Goal: Task Accomplishment & Management: Manage account settings

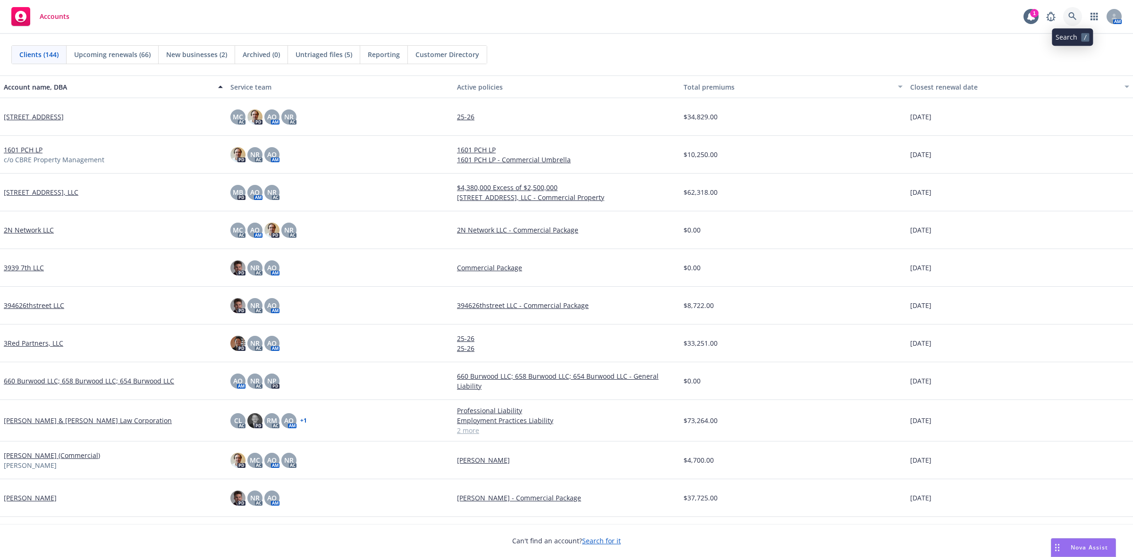
click at [1065, 17] on link at bounding box center [1072, 16] width 19 height 19
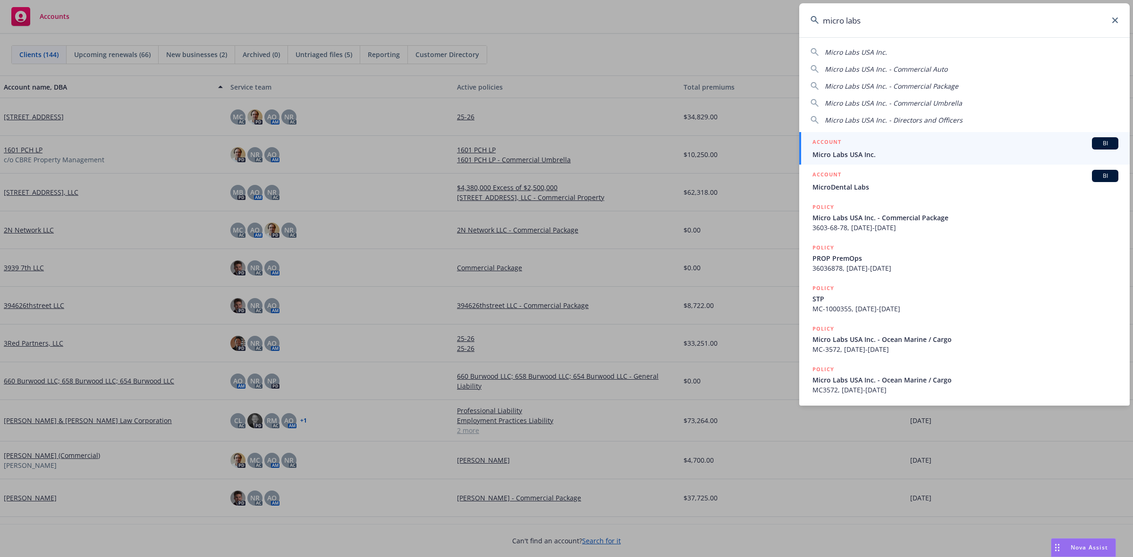
type input "micro labs"
click at [946, 145] on div "ACCOUNT BI" at bounding box center [965, 143] width 306 height 12
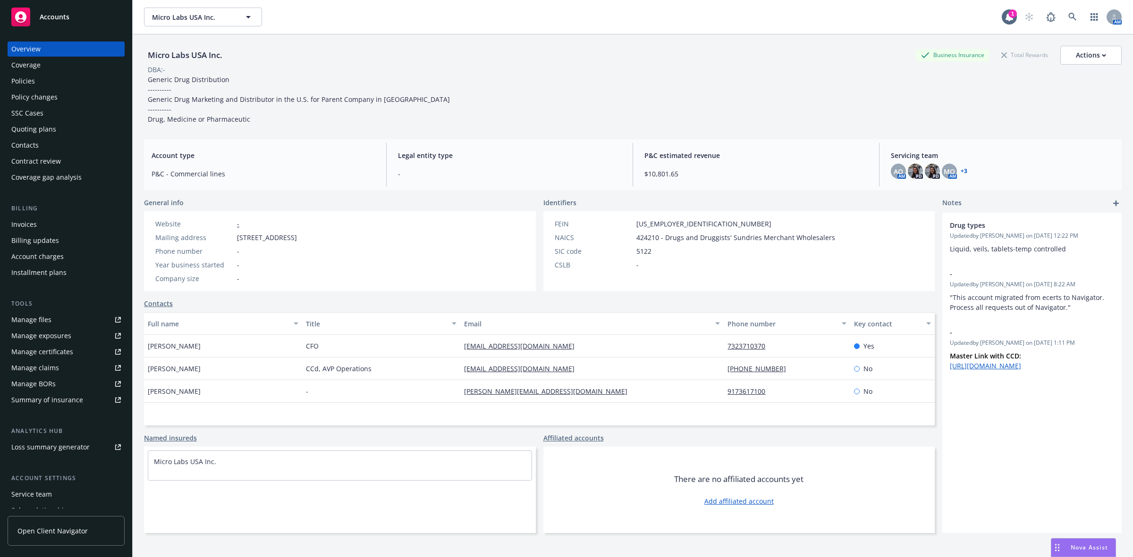
click at [36, 99] on div "Policy changes" at bounding box center [34, 97] width 46 height 15
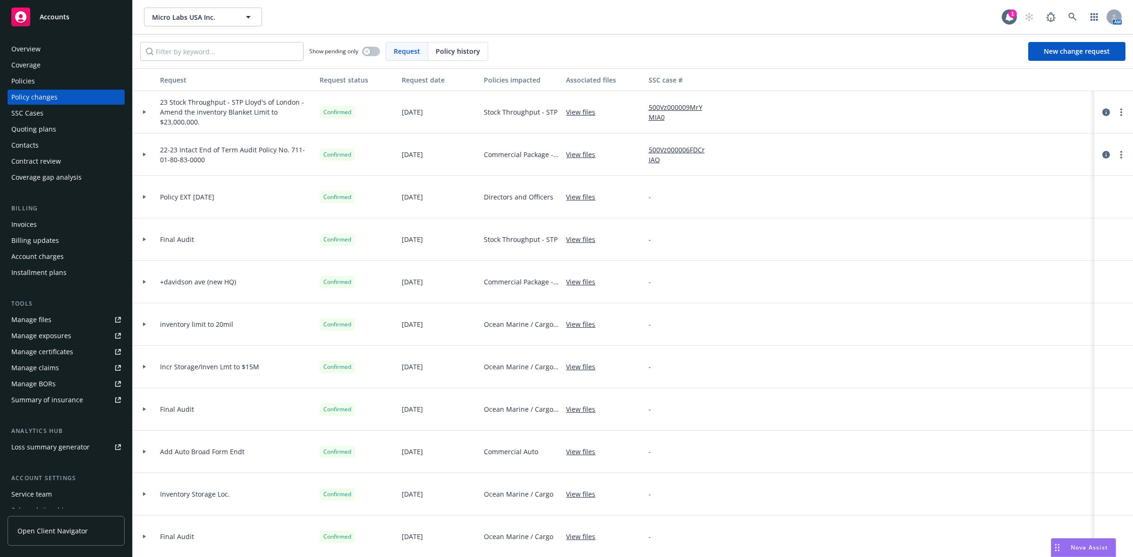
click at [79, 75] on div "Policies" at bounding box center [66, 81] width 110 height 15
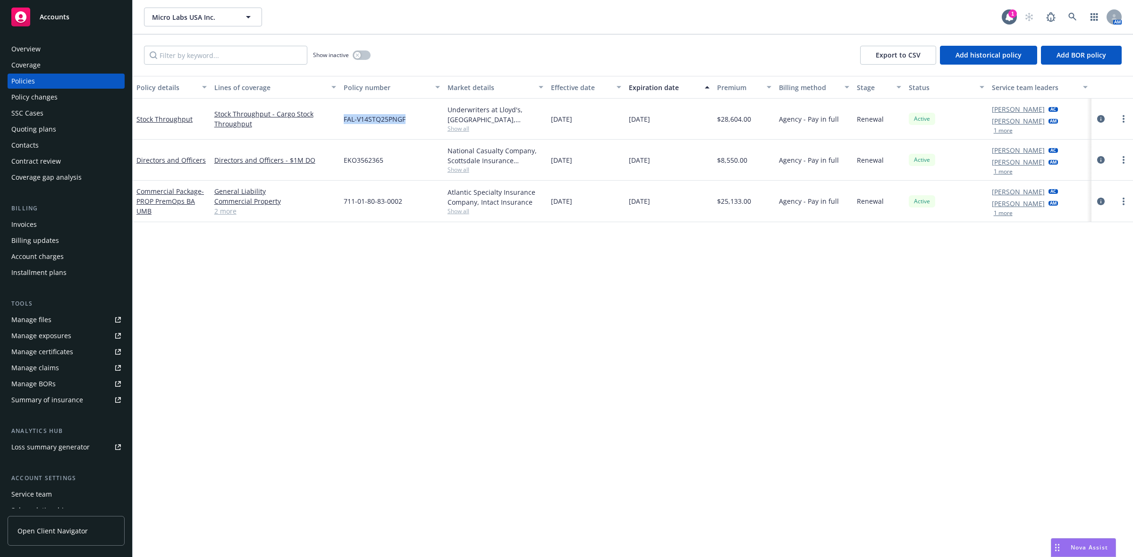
drag, startPoint x: 417, startPoint y: 123, endPoint x: 345, endPoint y: 123, distance: 72.2
click at [345, 123] on div "FAL-V14STQ25PNGF" at bounding box center [392, 119] width 104 height 41
copy span "FAL-V14STQ25PNGF"
drag, startPoint x: 400, startPoint y: 192, endPoint x: 411, endPoint y: 206, distance: 17.2
click at [400, 192] on div "711-01-80-83-0002" at bounding box center [392, 202] width 104 height 42
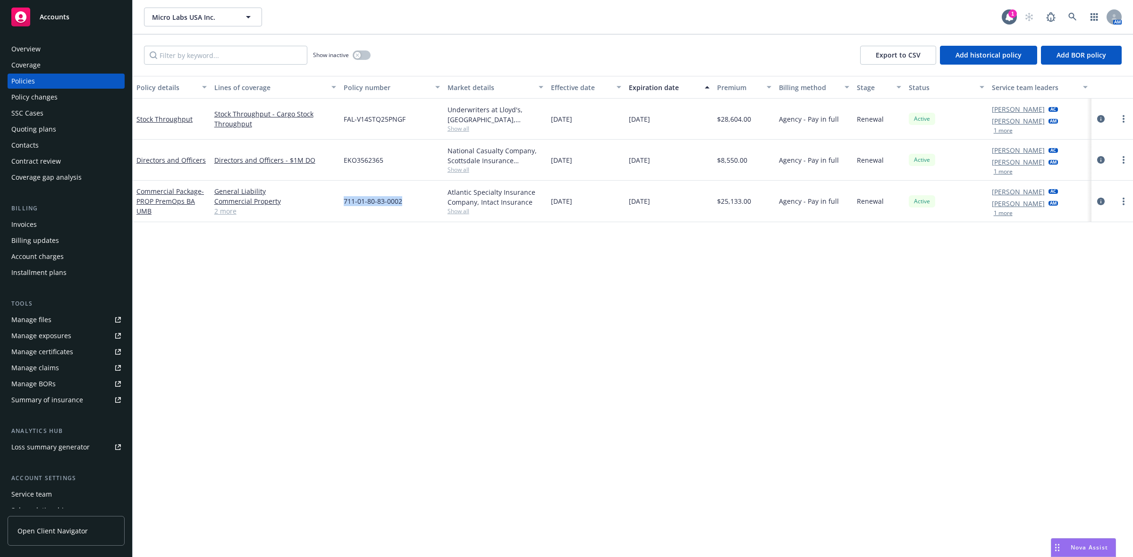
drag, startPoint x: 374, startPoint y: 206, endPoint x: 344, endPoint y: 207, distance: 30.7
click at [344, 207] on div "711-01-80-83-0002" at bounding box center [392, 202] width 104 height 42
copy span "711-01-80-83-0002"
click at [1075, 15] on icon at bounding box center [1072, 17] width 8 height 8
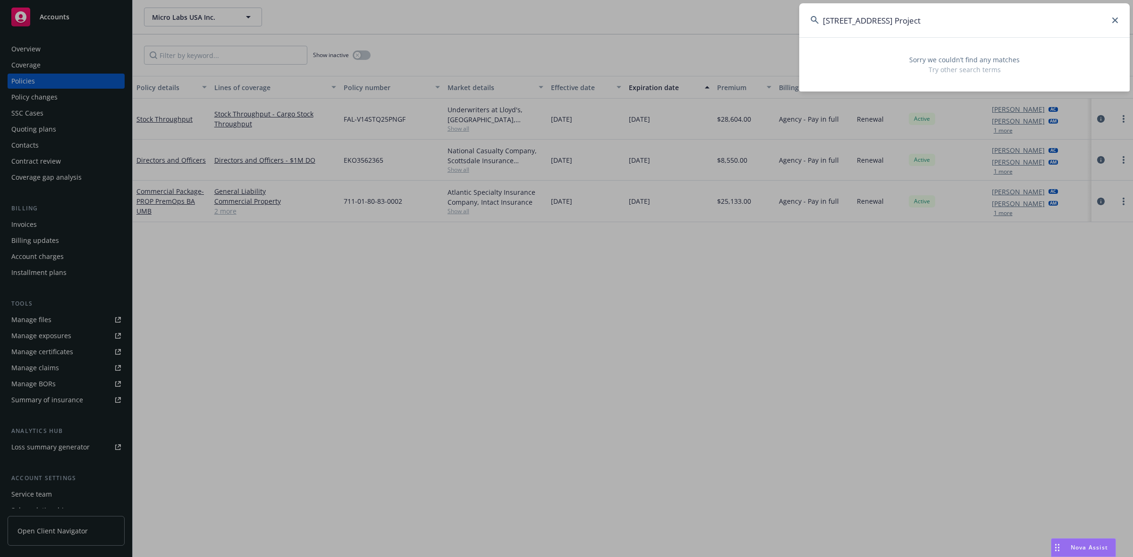
type input "1540 W Court Project"
drag, startPoint x: 936, startPoint y: 21, endPoint x: 746, endPoint y: 32, distance: 190.5
click at [746, 32] on div "1540 W Court Project Sorry we couldn’t find any matches Try other search terms" at bounding box center [566, 278] width 1133 height 557
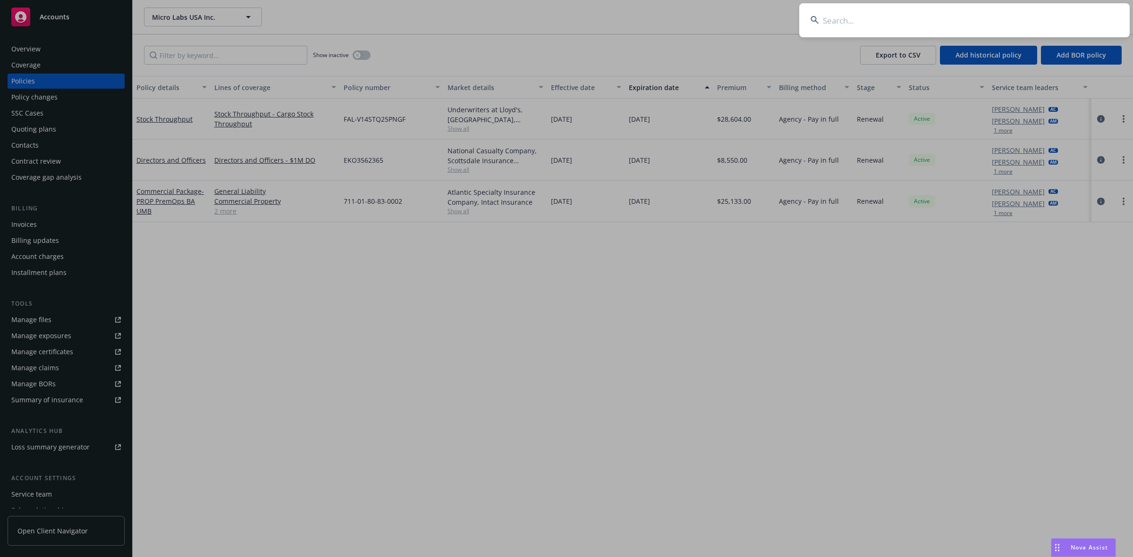
click at [911, 24] on input at bounding box center [964, 20] width 330 height 34
paste input "Fermenta"
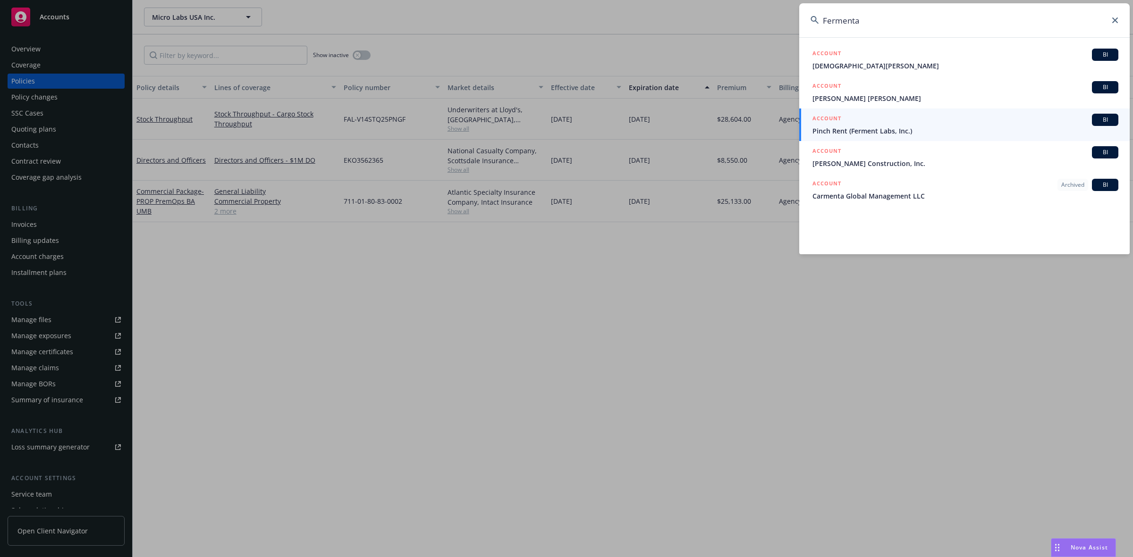
type input "Fermenta"
drag, startPoint x: 696, startPoint y: 46, endPoint x: 711, endPoint y: 48, distance: 15.2
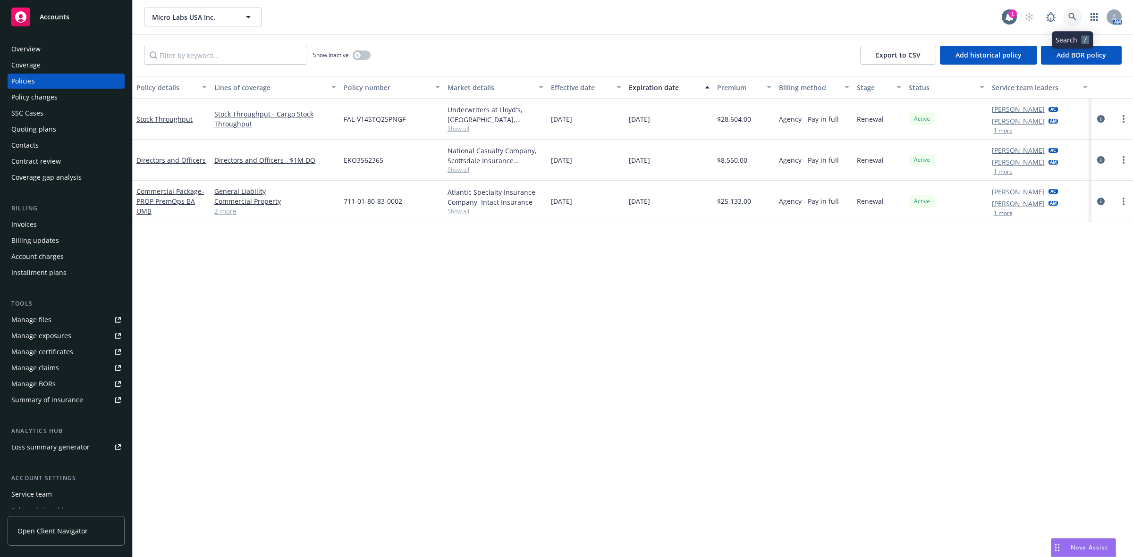
click at [1073, 14] on icon at bounding box center [1072, 17] width 8 height 8
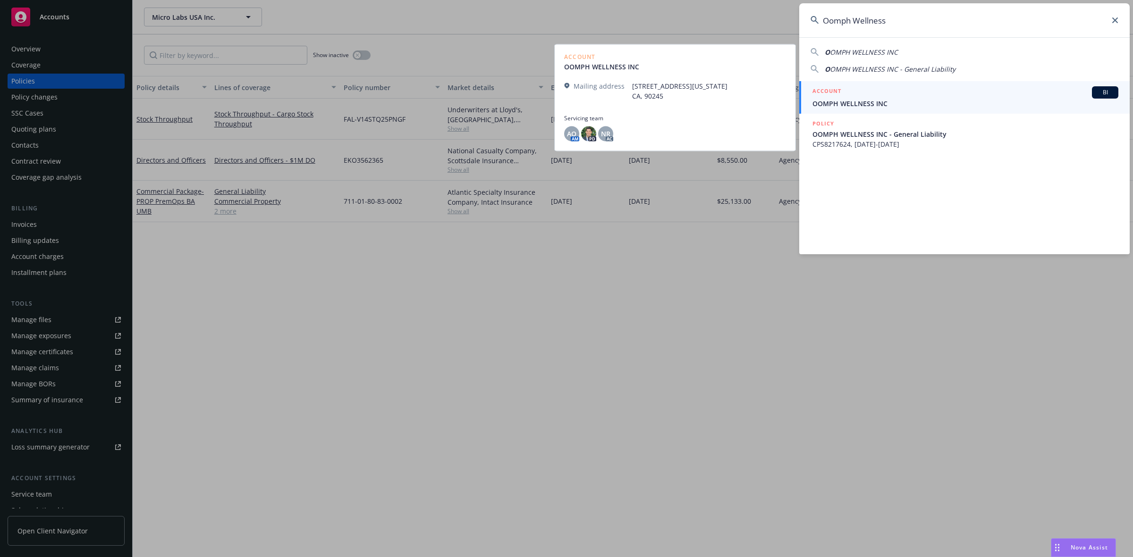
type input "Oomph Wellness"
click at [898, 97] on div "ACCOUNT BI" at bounding box center [965, 92] width 306 height 12
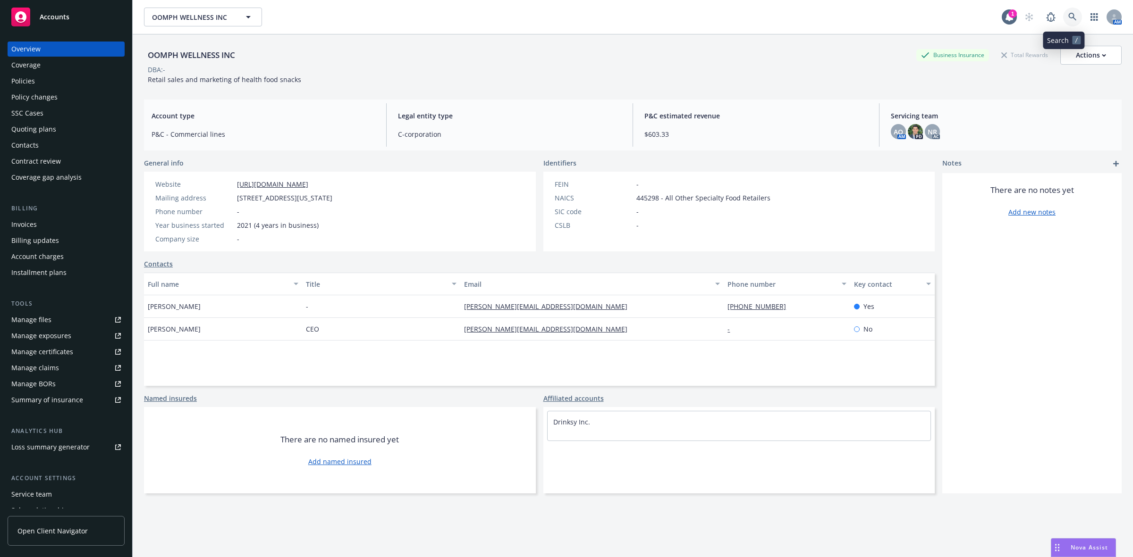
click at [1063, 20] on link at bounding box center [1072, 17] width 19 height 19
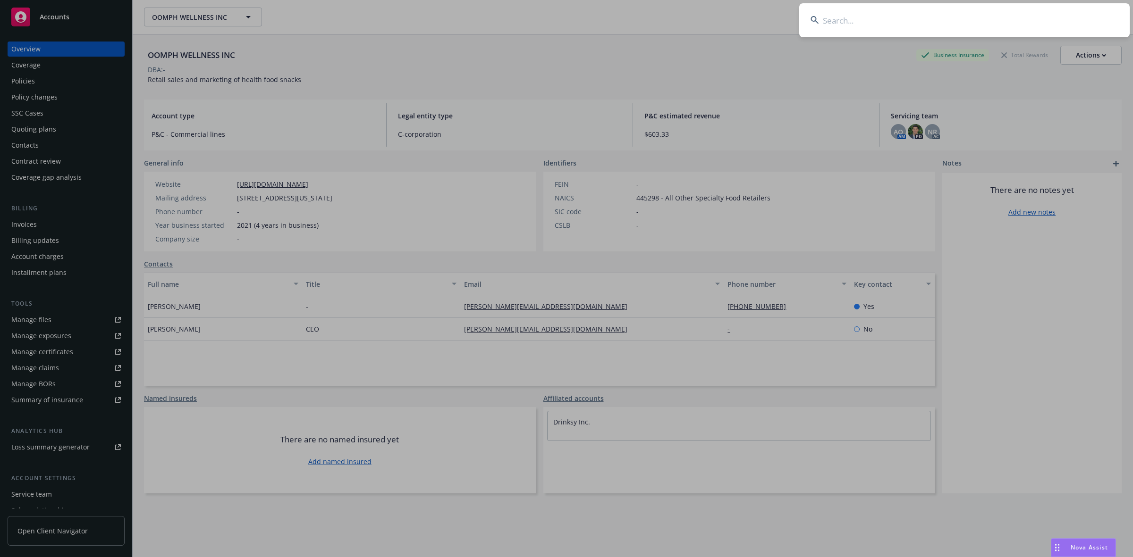
click at [1016, 21] on input at bounding box center [964, 20] width 330 height 34
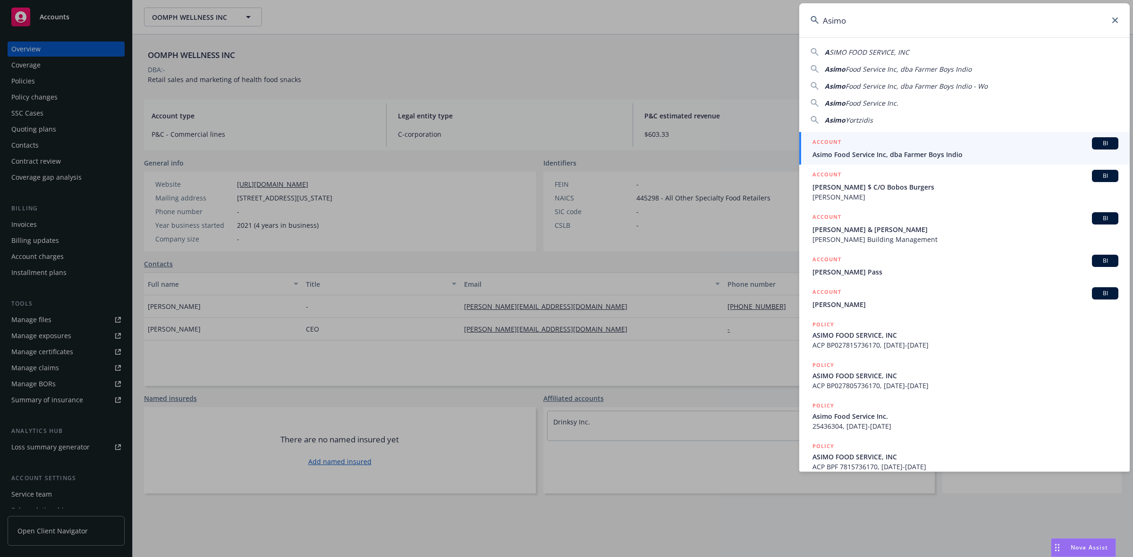
type input "Asimo"
click at [855, 148] on div "ACCOUNT BI" at bounding box center [965, 143] width 306 height 12
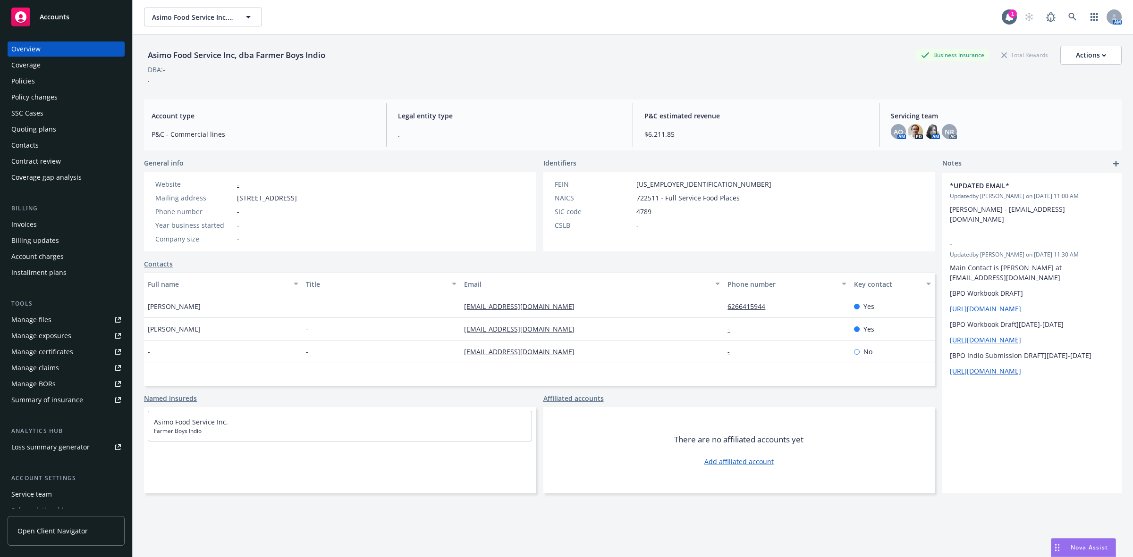
click at [51, 129] on div "Quoting plans" at bounding box center [33, 129] width 45 height 15
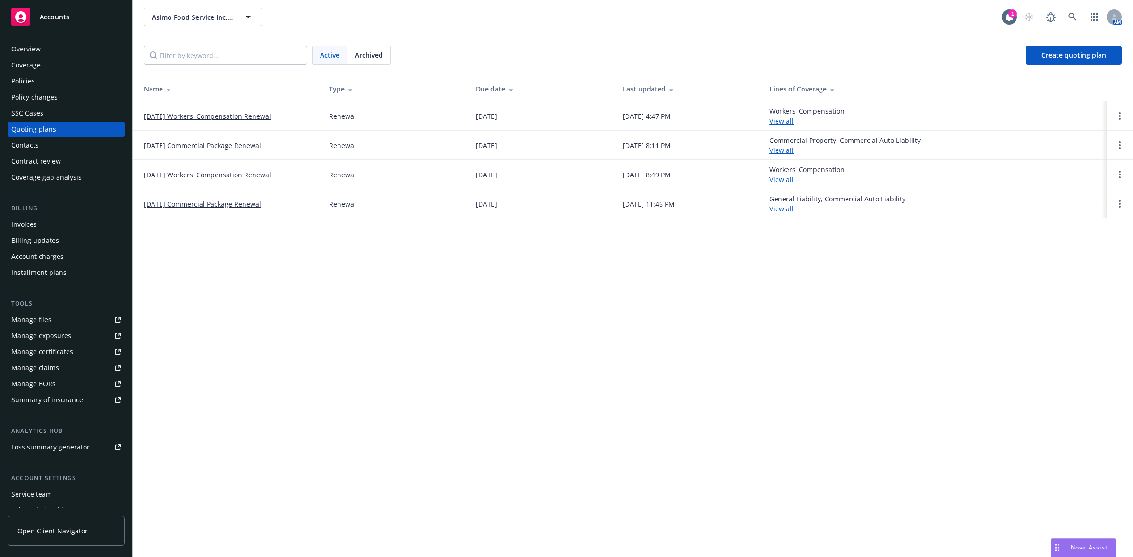
click at [180, 114] on link "08/24/25 Workers' Compensation Renewal" at bounding box center [207, 116] width 127 height 10
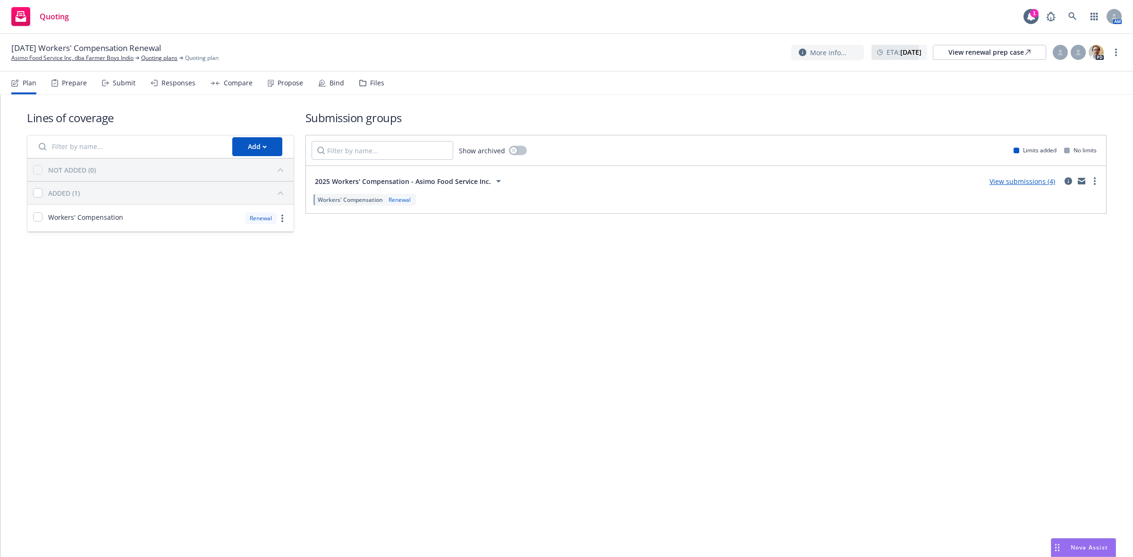
click at [108, 81] on icon at bounding box center [105, 83] width 7 height 7
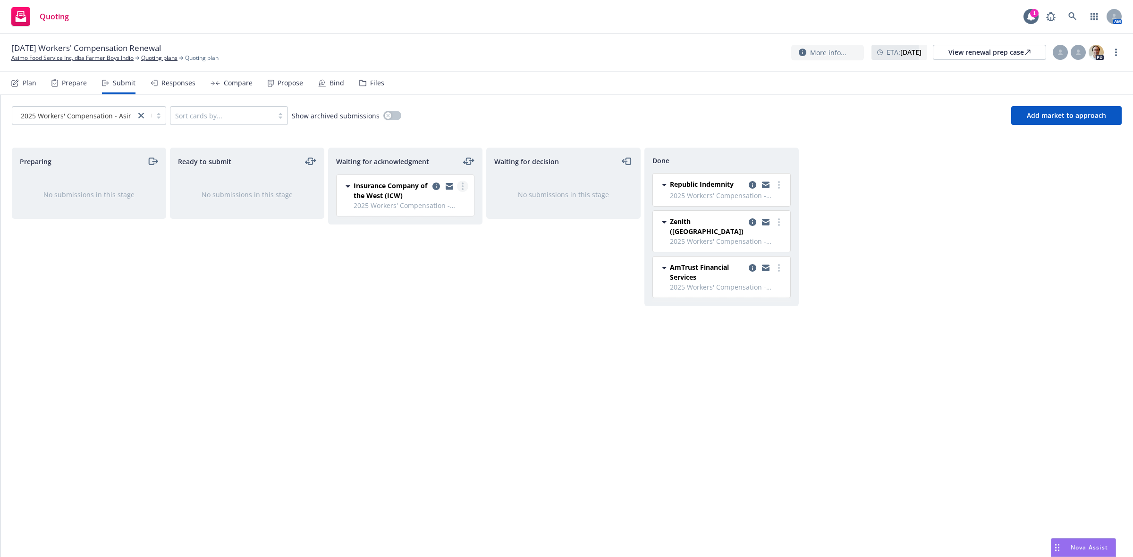
click at [464, 186] on link "more" at bounding box center [462, 186] width 11 height 11
click at [424, 262] on span "Add accepted decision" at bounding box center [420, 262] width 94 height 9
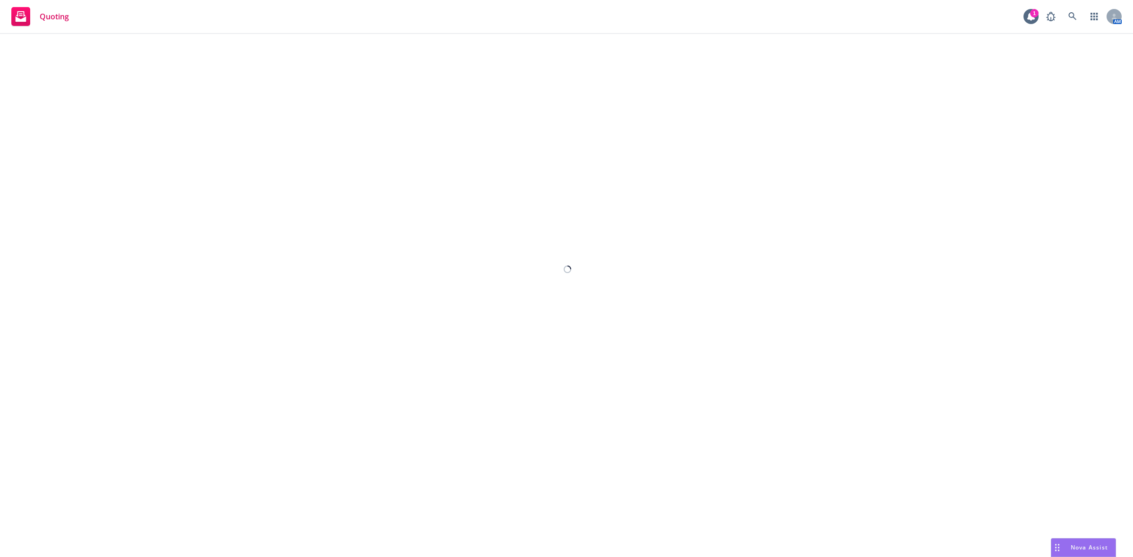
select select "12"
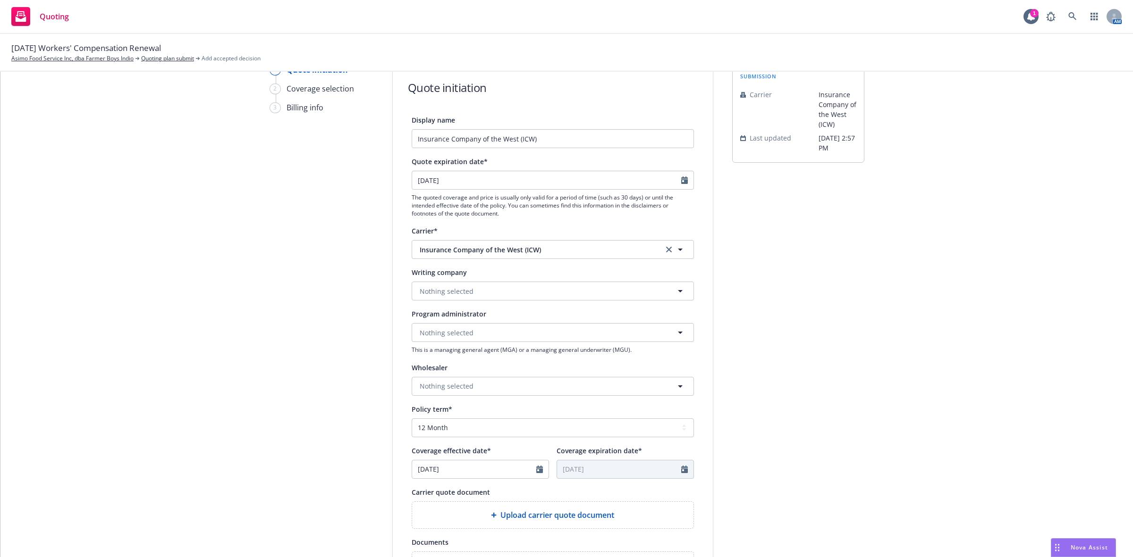
scroll to position [59, 0]
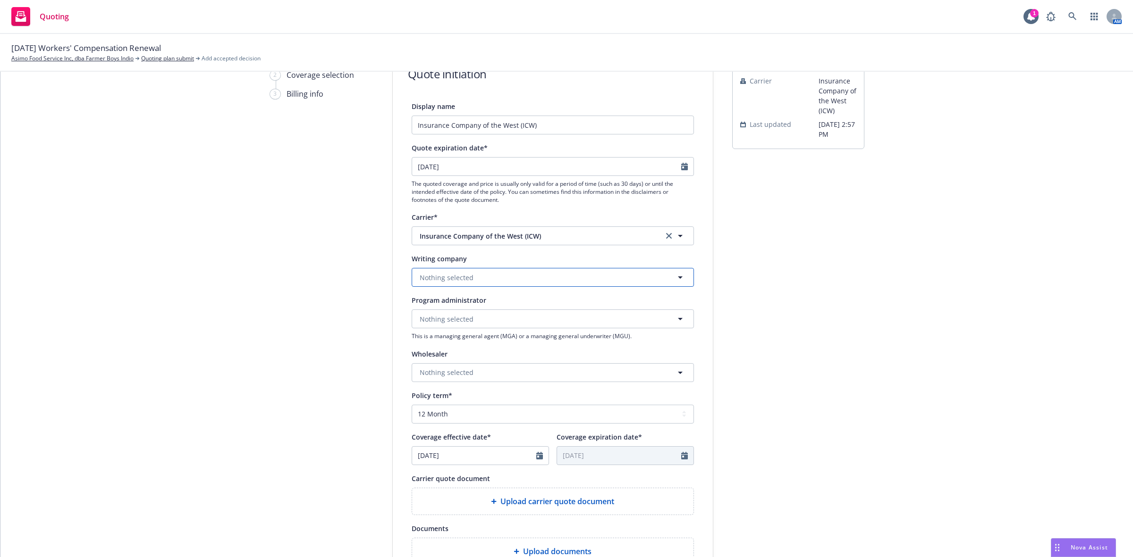
click at [464, 282] on span "Nothing selected" at bounding box center [447, 278] width 54 height 10
click at [464, 282] on input at bounding box center [550, 277] width 247 height 11
type input "insurance"
click at [496, 425] on span "Domestic - 27847" at bounding box center [473, 422] width 103 height 10
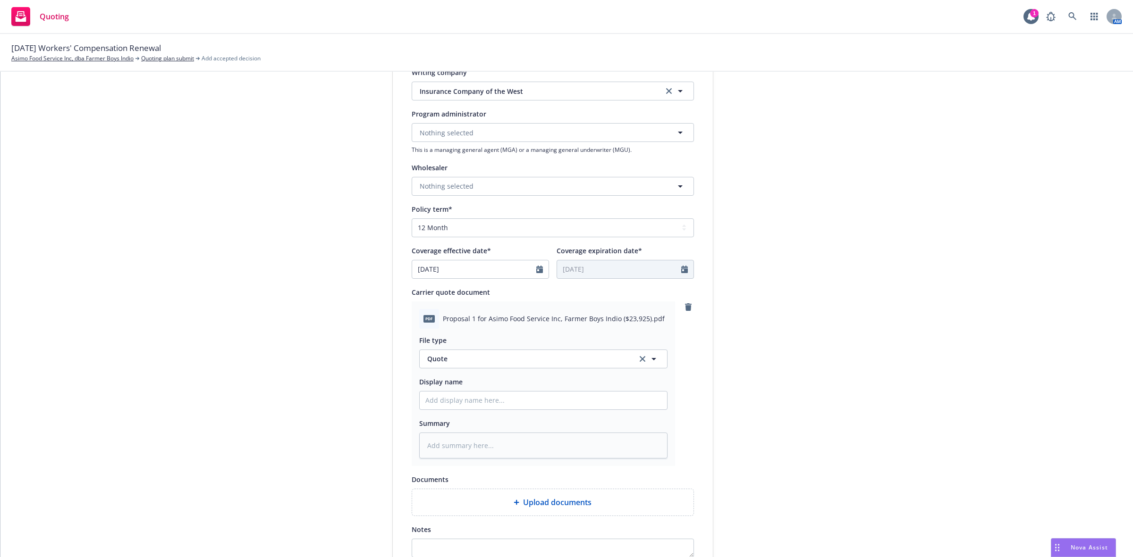
scroll to position [383, 0]
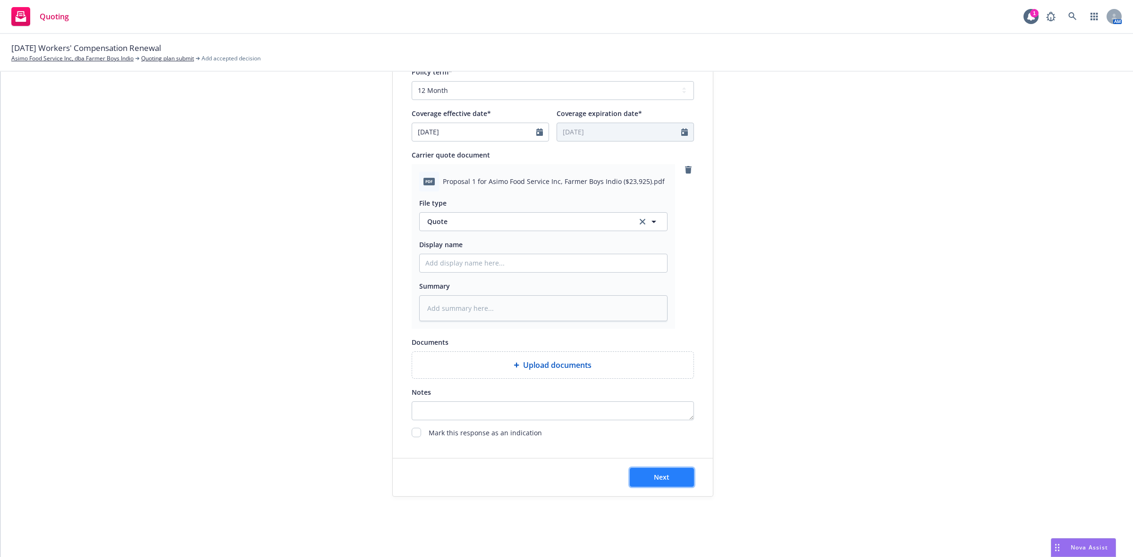
click at [646, 480] on button "Next" at bounding box center [662, 477] width 64 height 19
type textarea "x"
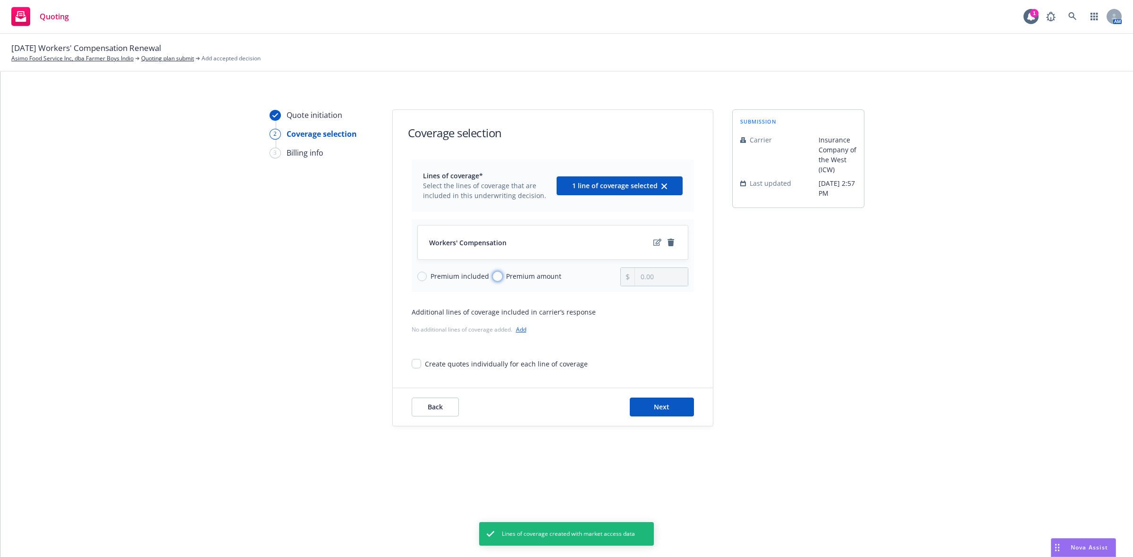
click at [493, 274] on input "Premium amount" at bounding box center [497, 276] width 9 height 9
radio input "true"
click at [666, 275] on input "0.00" at bounding box center [661, 277] width 52 height 18
drag, startPoint x: 666, startPoint y: 275, endPoint x: 627, endPoint y: 281, distance: 39.2
click at [628, 281] on div "0.00" at bounding box center [654, 277] width 68 height 19
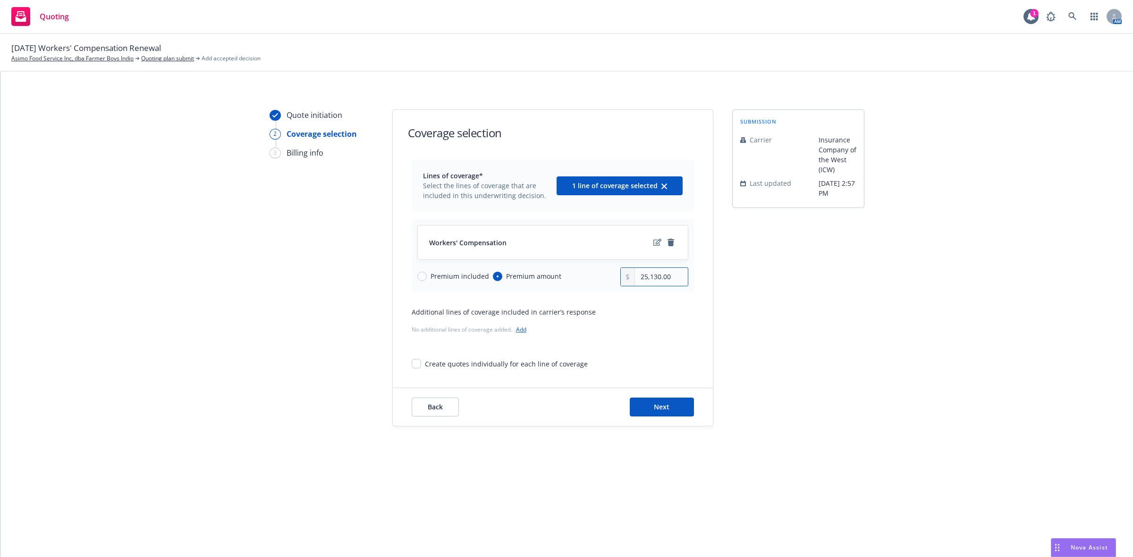
drag, startPoint x: 675, startPoint y: 279, endPoint x: 635, endPoint y: 282, distance: 40.2
click at [635, 282] on input "25,130.00" at bounding box center [661, 277] width 52 height 18
type input "23,925.00"
click at [659, 398] on button "Next" at bounding box center [662, 407] width 64 height 19
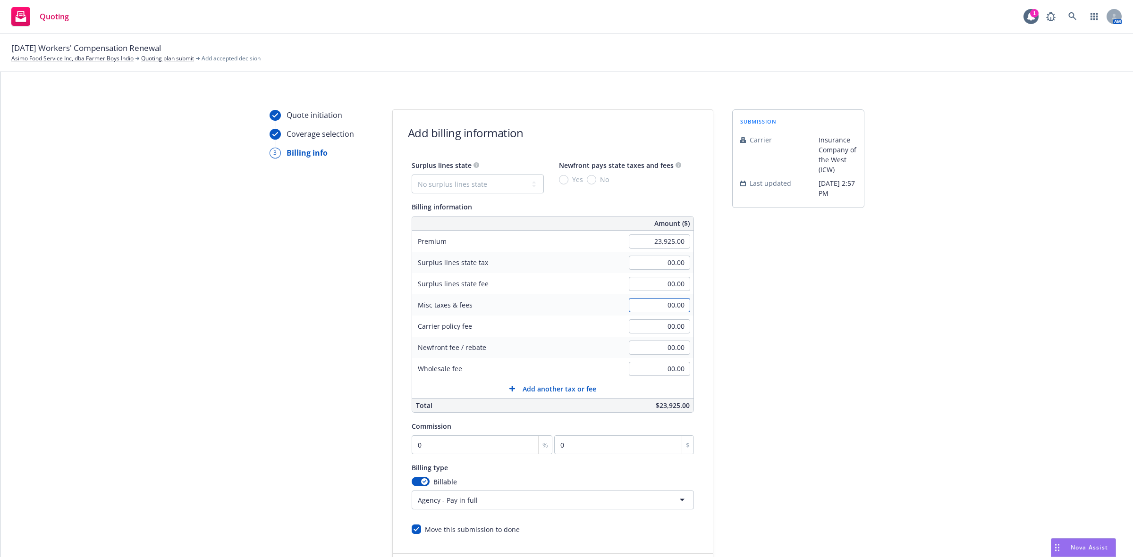
click at [647, 304] on input "00.00" at bounding box center [659, 305] width 61 height 14
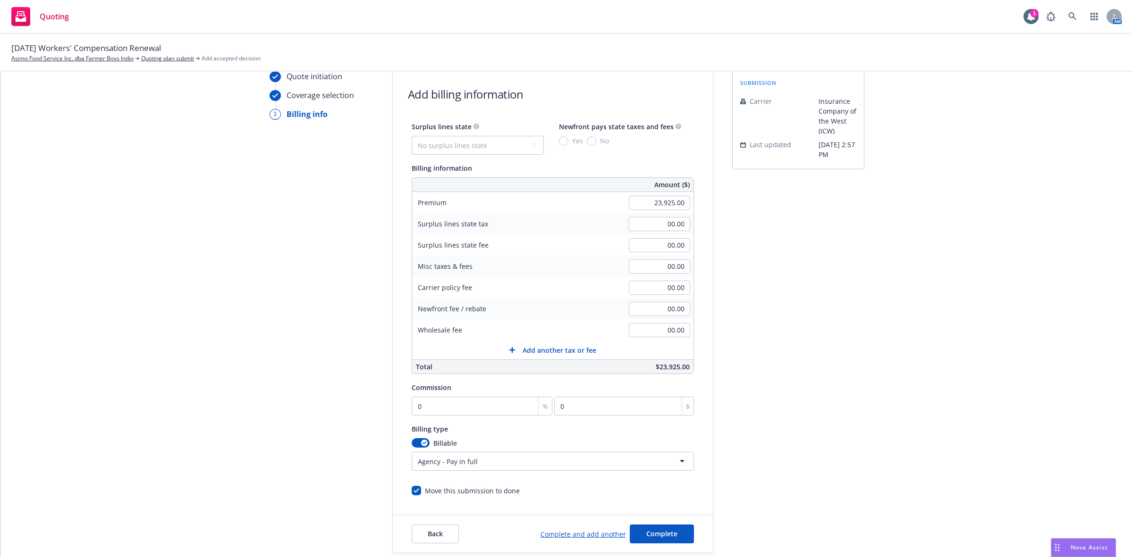
scroll to position [96, 0]
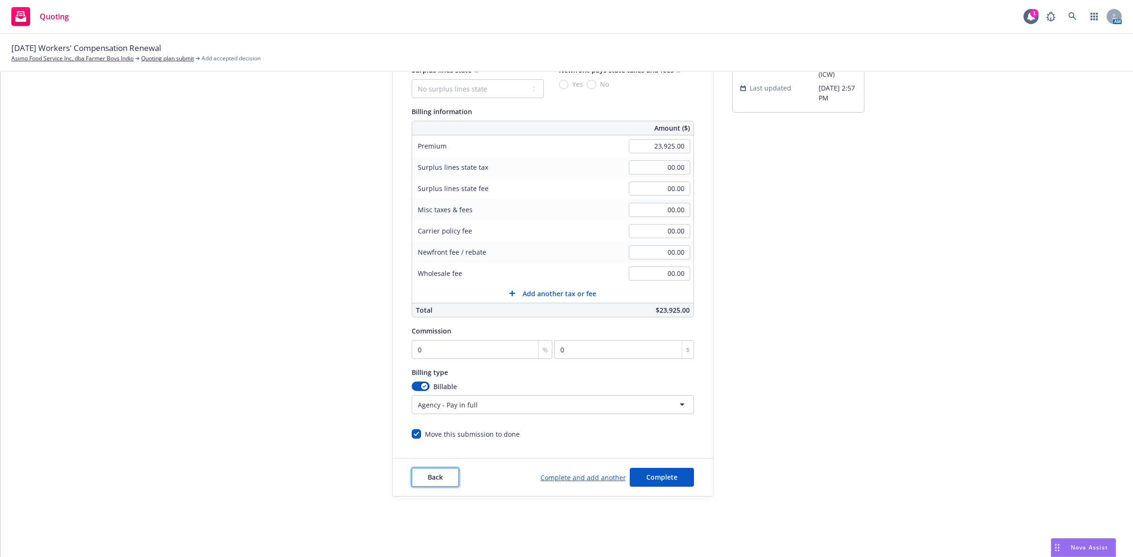
click at [428, 477] on span "Back" at bounding box center [435, 477] width 15 height 9
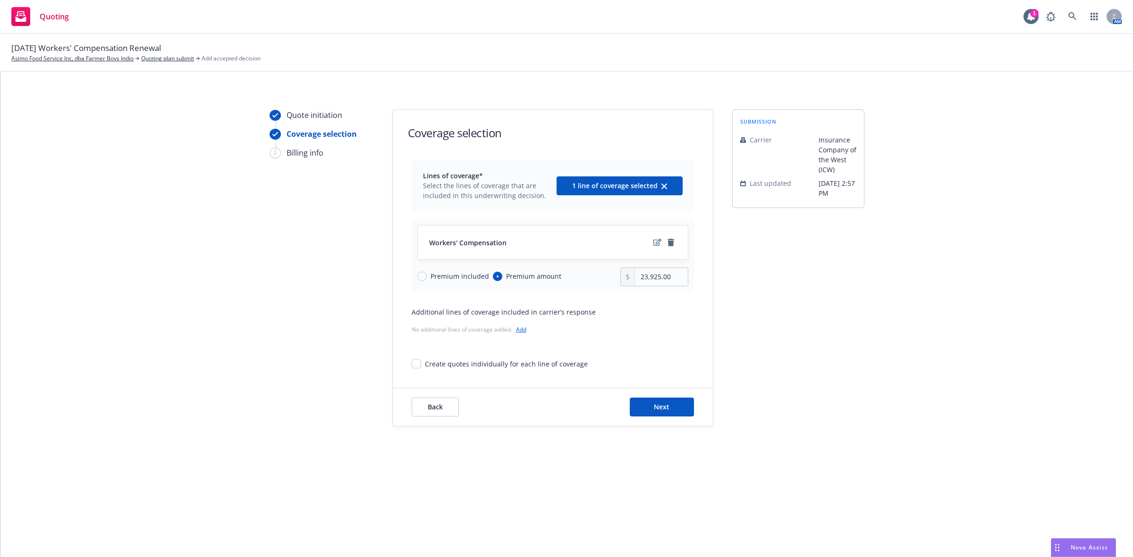
scroll to position [0, 0]
click at [648, 277] on input "23,925.00" at bounding box center [661, 277] width 52 height 18
drag, startPoint x: 664, startPoint y: 278, endPoint x: 572, endPoint y: 288, distance: 93.0
click at [572, 288] on div "Workers' Compensation Premium included Premium amount 23,925.00" at bounding box center [553, 255] width 282 height 73
click at [676, 278] on input "23,925.00" at bounding box center [661, 277] width 52 height 18
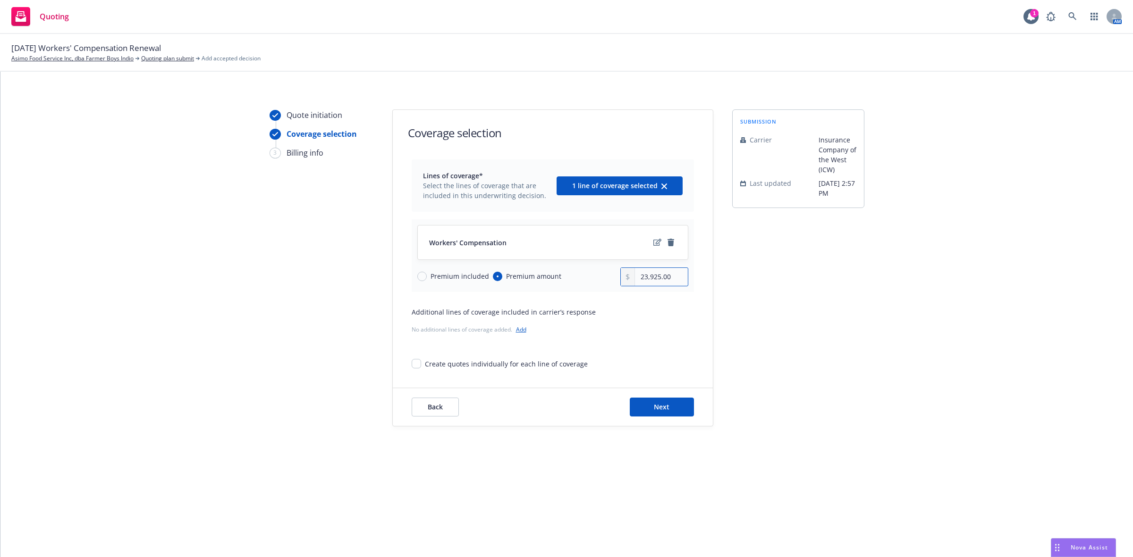
click at [629, 282] on div "23,925.00" at bounding box center [654, 277] width 68 height 19
type input "25,130.00"
click at [648, 407] on button "Next" at bounding box center [662, 407] width 64 height 19
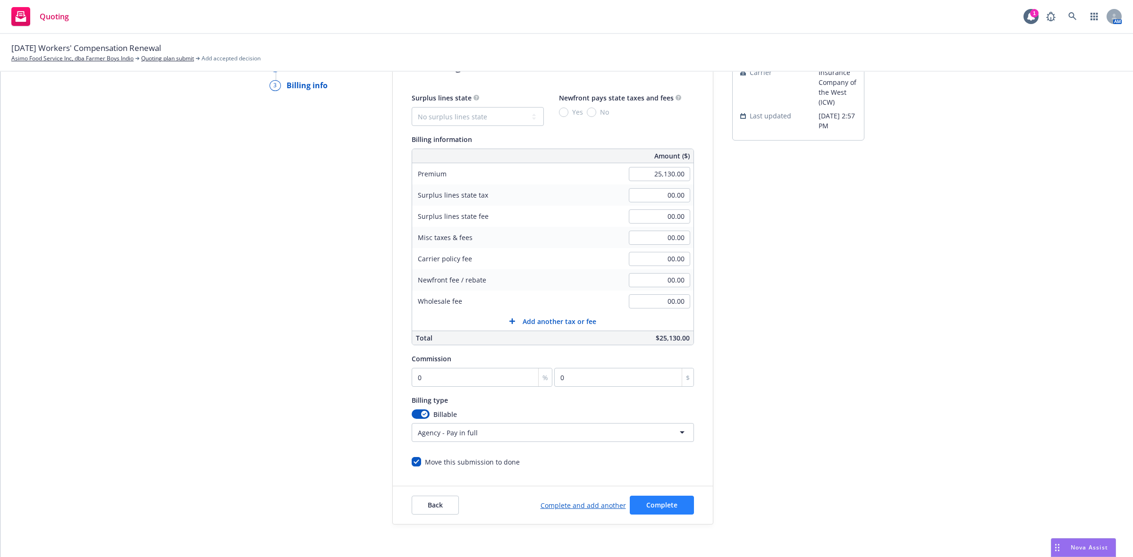
scroll to position [96, 0]
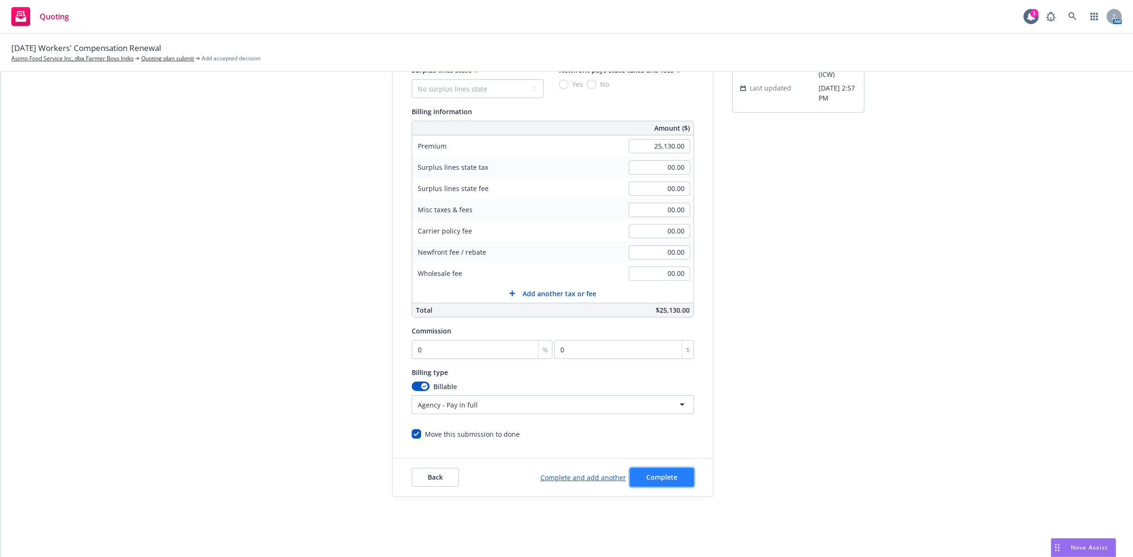
click at [657, 476] on span "Complete" at bounding box center [661, 477] width 31 height 9
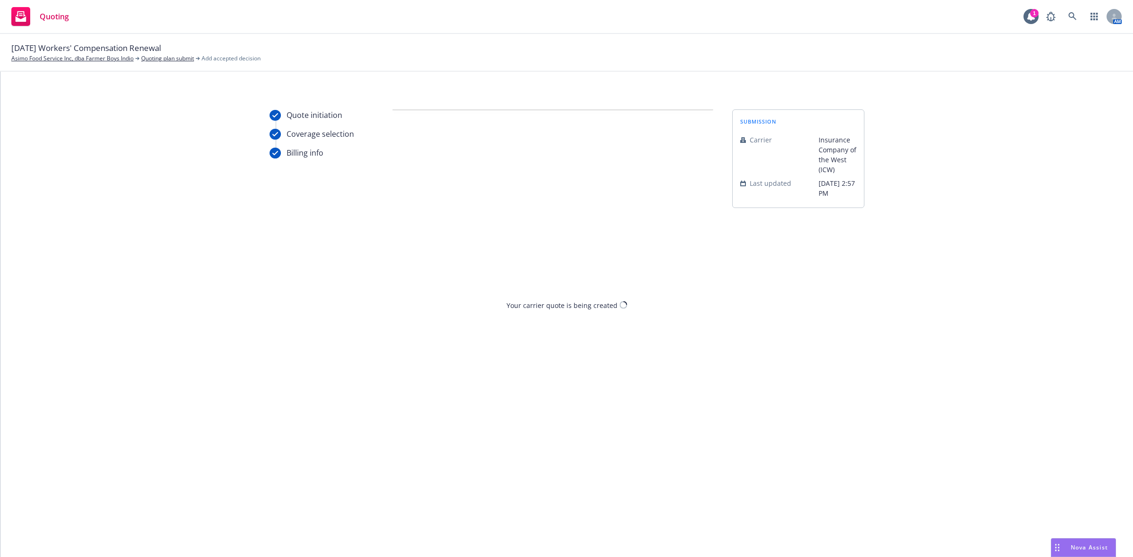
scroll to position [0, 0]
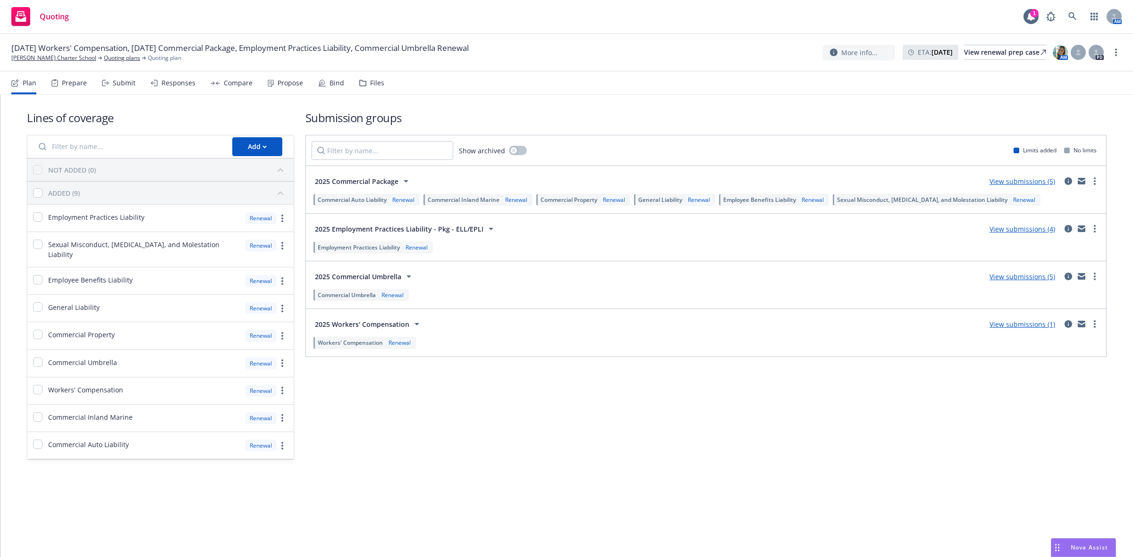
click at [123, 89] on div "Submit" at bounding box center [119, 83] width 34 height 23
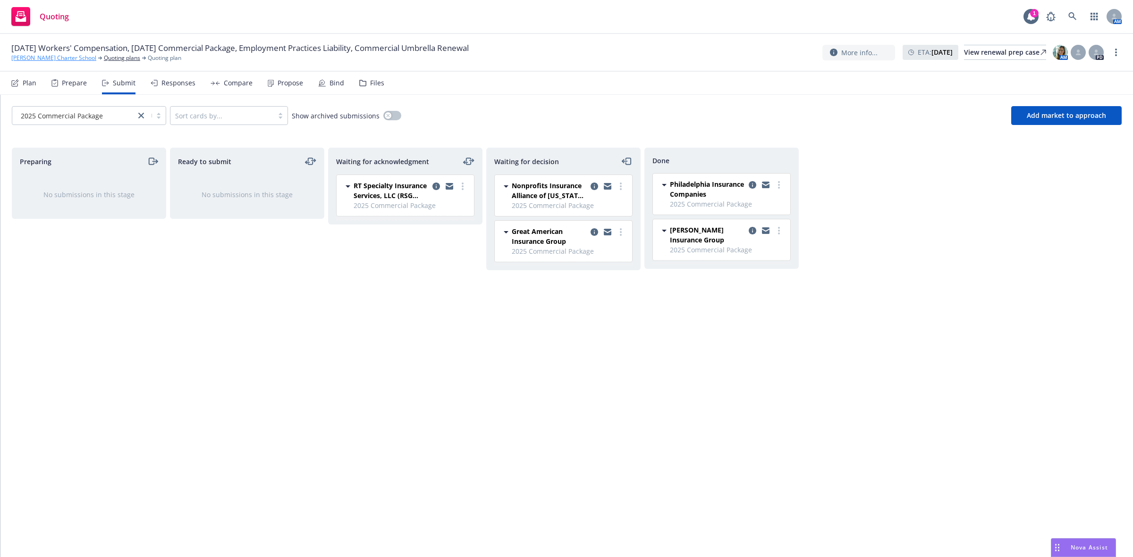
click at [57, 54] on link "Theresa Hessling Charter School" at bounding box center [53, 58] width 85 height 8
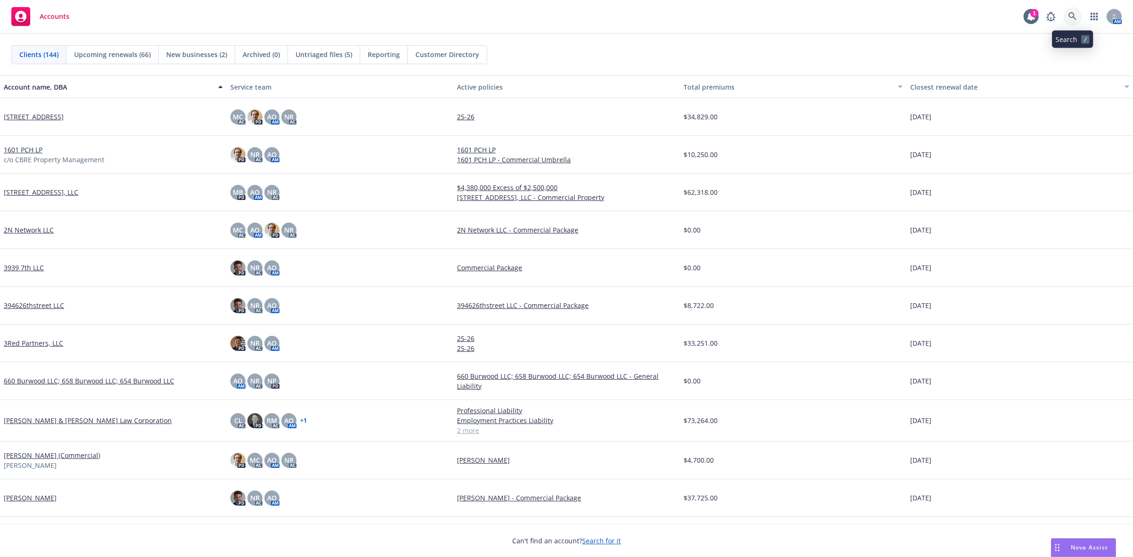
click at [1071, 19] on icon at bounding box center [1072, 16] width 8 height 8
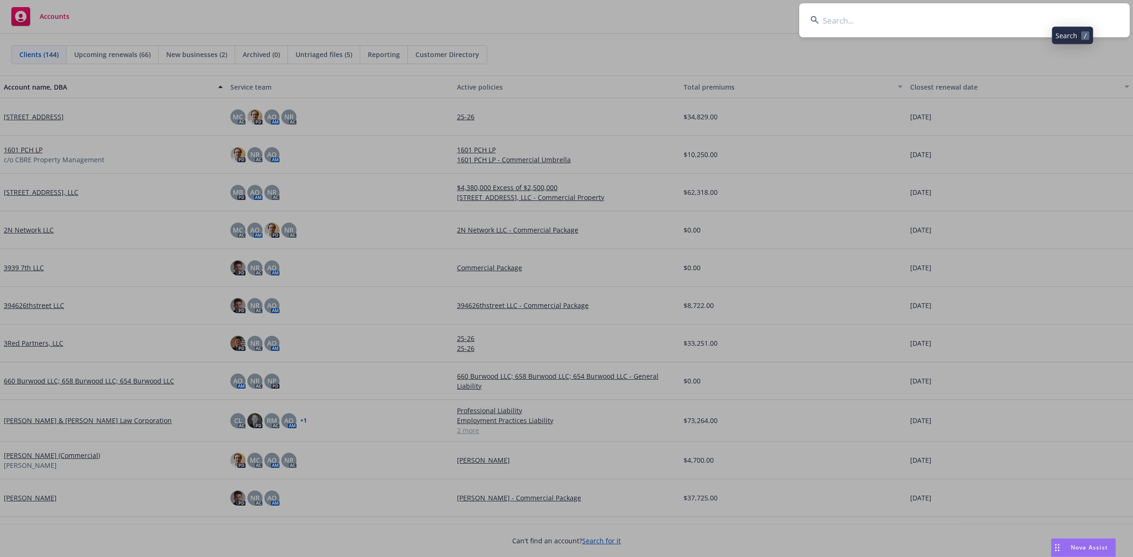
type input "The Waverly Owners Association"
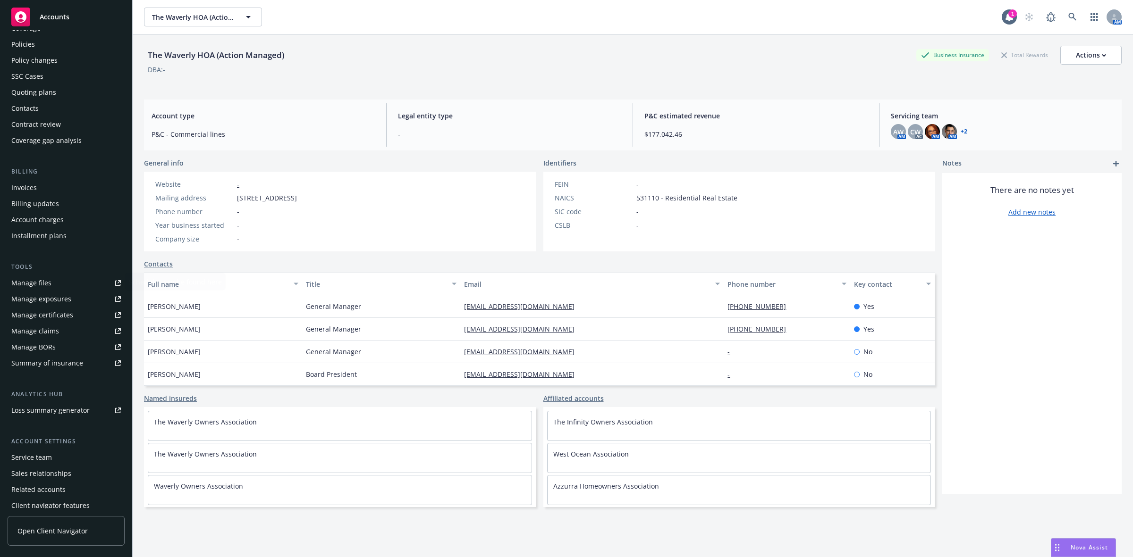
scroll to position [57, 0]
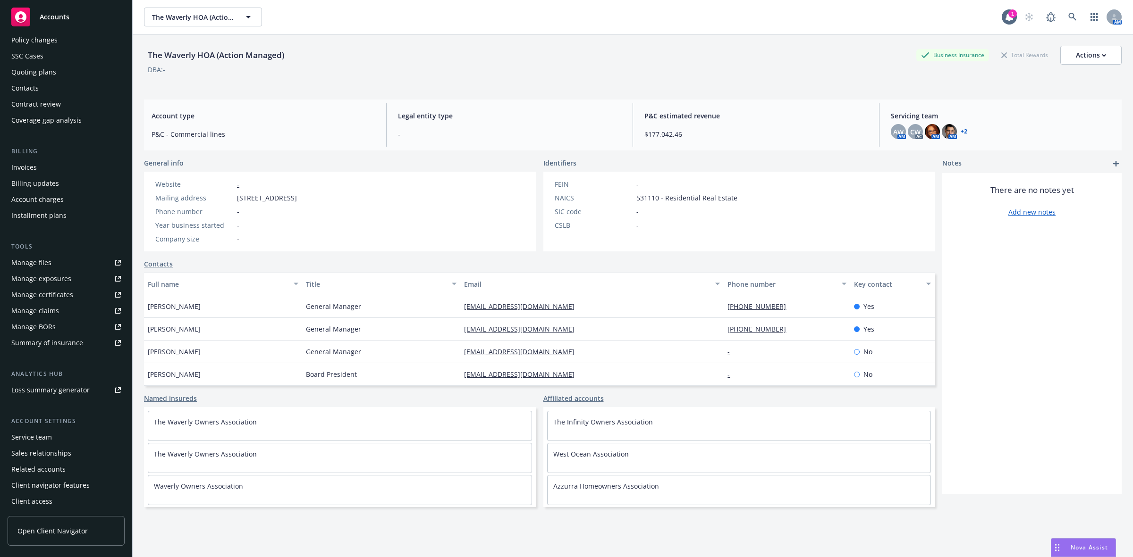
click at [34, 435] on div "Service team" at bounding box center [31, 437] width 41 height 15
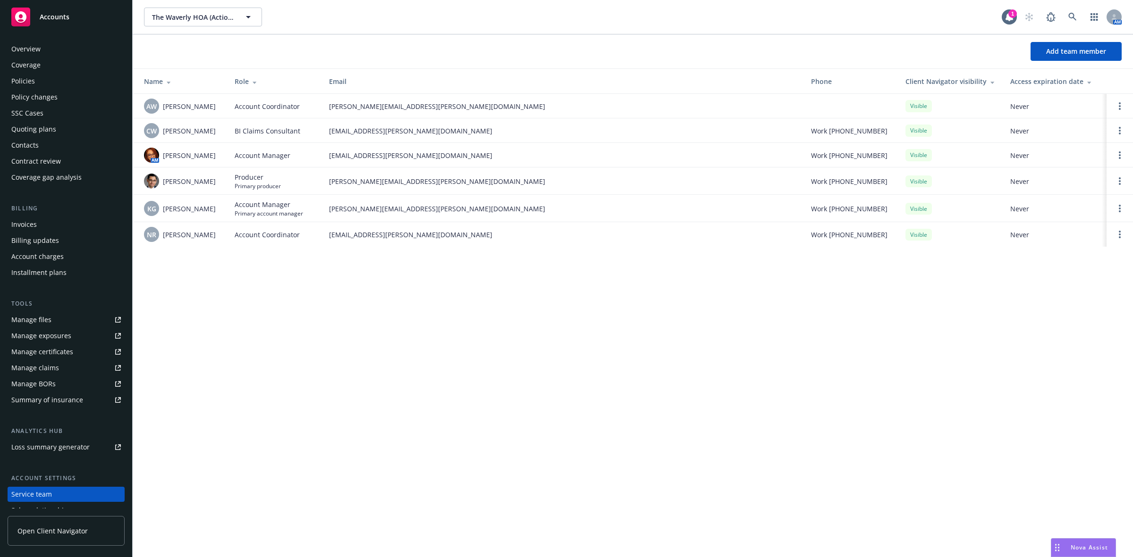
click at [29, 78] on div "Policies" at bounding box center [23, 81] width 24 height 15
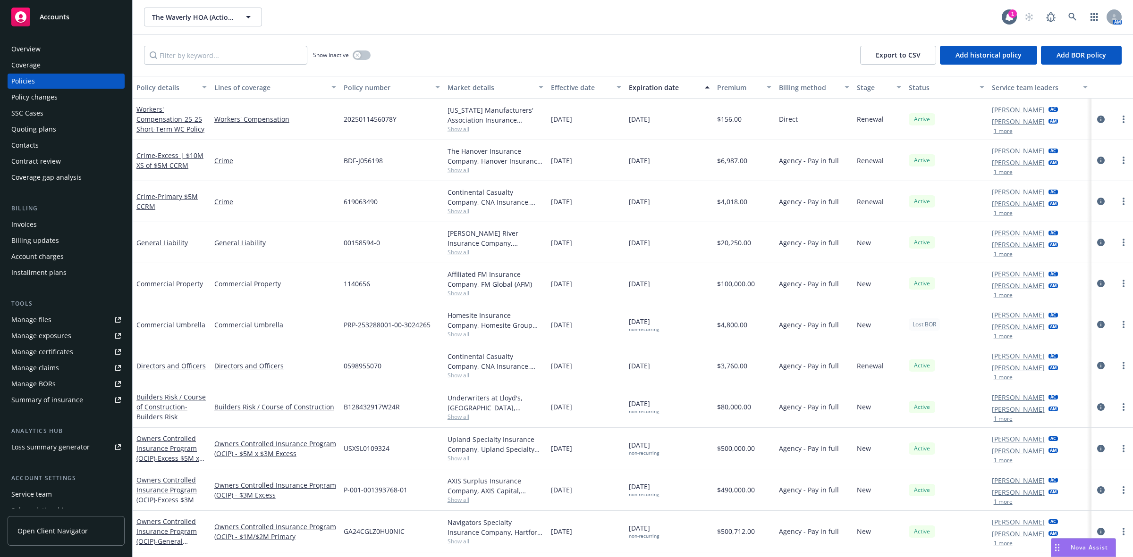
click at [84, 51] on div "Overview" at bounding box center [66, 49] width 110 height 15
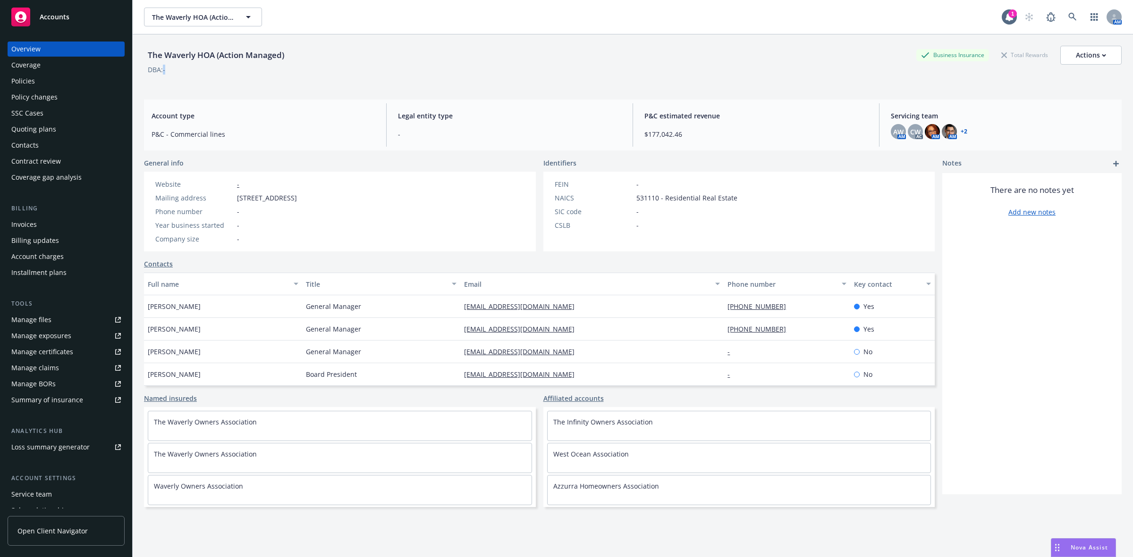
drag, startPoint x: 286, startPoint y: 67, endPoint x: 165, endPoint y: 71, distance: 120.9
click at [165, 71] on div "DBA: -" at bounding box center [633, 70] width 978 height 10
click at [295, 60] on div "The Waverly HOA (Action Managed) Business Insurance Total Rewards Actions" at bounding box center [633, 55] width 978 height 19
drag, startPoint x: 295, startPoint y: 60, endPoint x: 142, endPoint y: 63, distance: 153.4
click at [142, 63] on div "The Waverly HOA (Action Managed) Business Insurance Total Rewards Actions DBA: …" at bounding box center [633, 312] width 1000 height 557
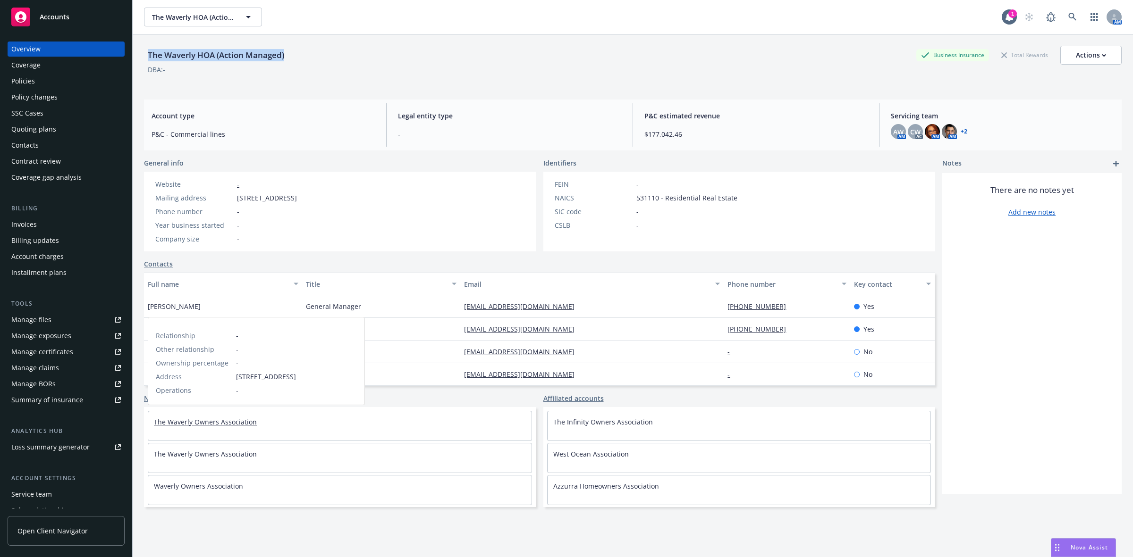
click at [219, 422] on link "The Waverly Owners Association" at bounding box center [205, 422] width 103 height 9
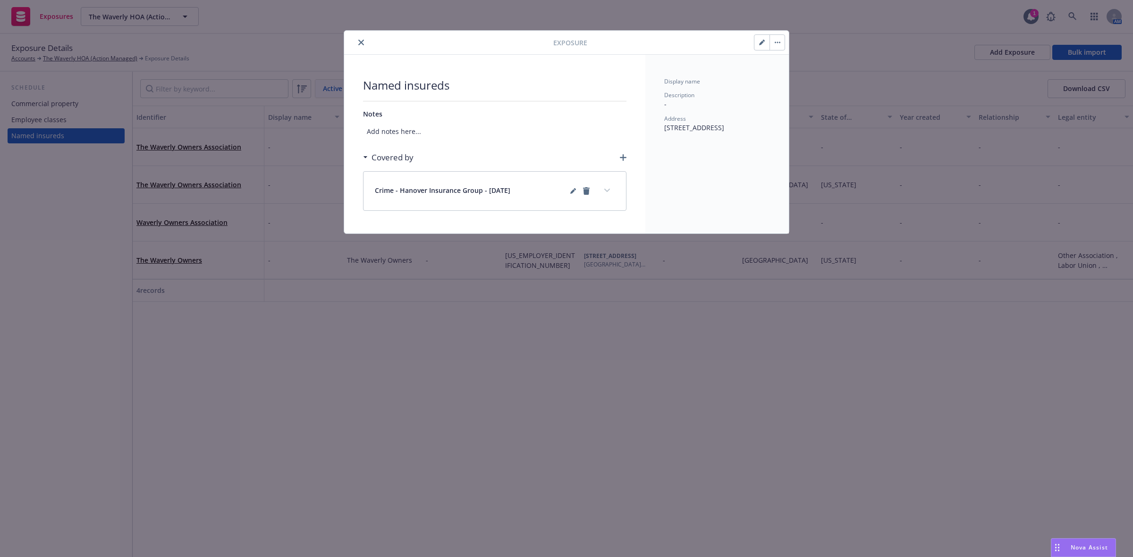
click at [361, 45] on icon "close" at bounding box center [361, 43] width 6 height 6
click at [362, 41] on icon "close" at bounding box center [361, 43] width 6 height 6
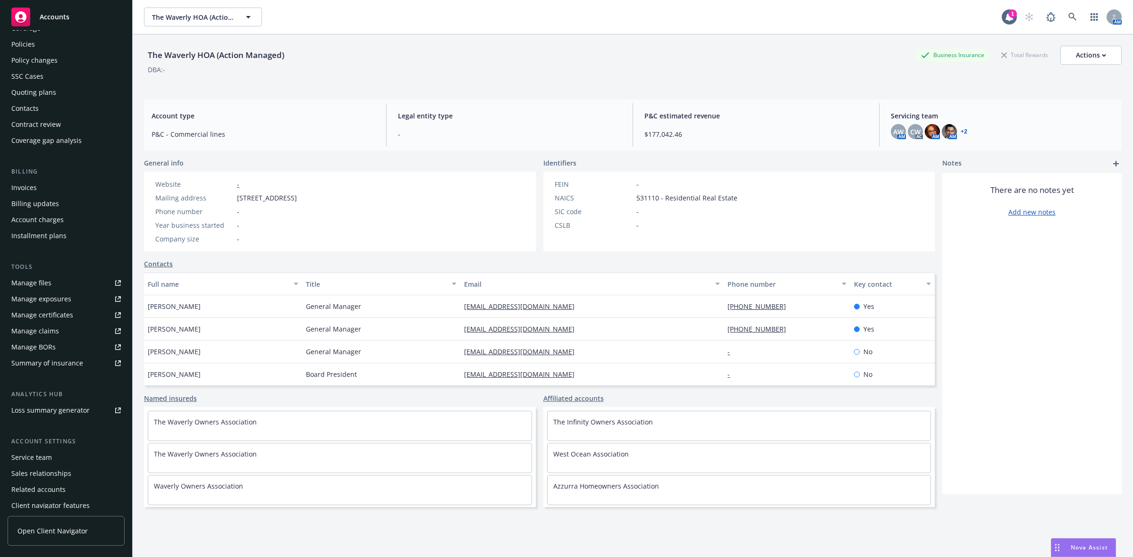
scroll to position [57, 0]
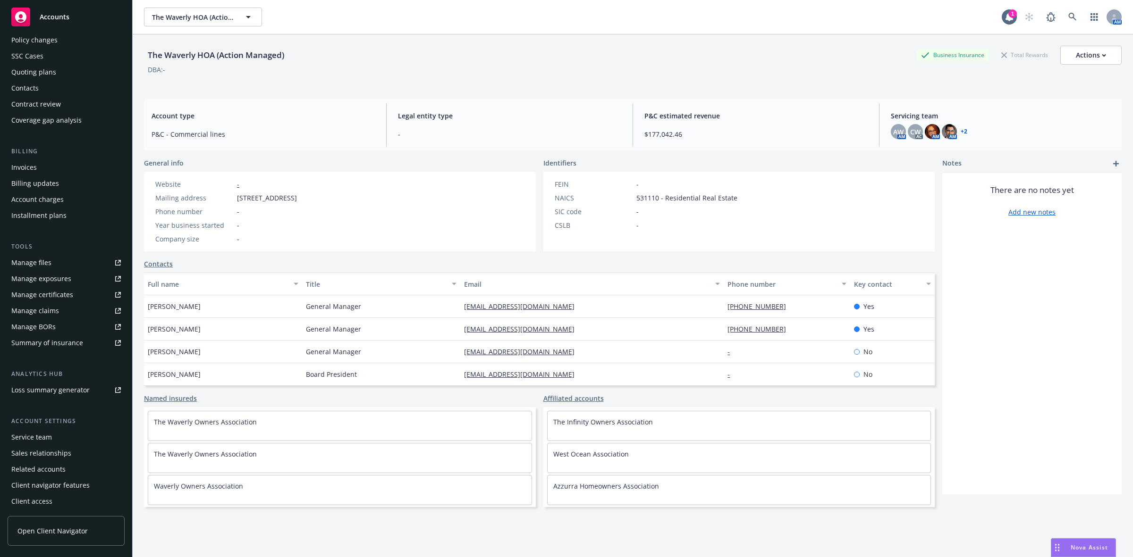
click at [39, 435] on div "Service team" at bounding box center [31, 437] width 41 height 15
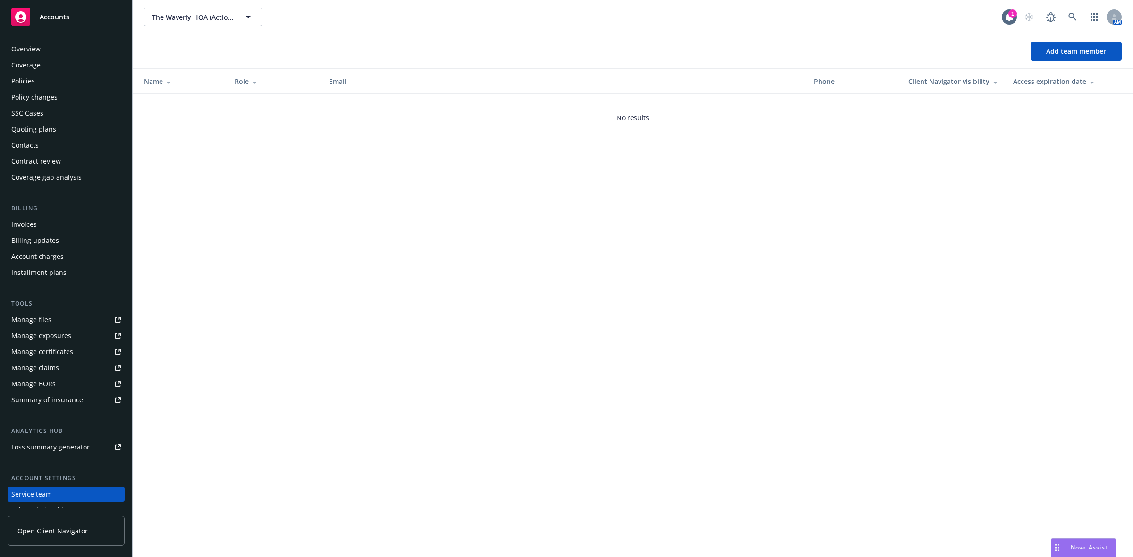
scroll to position [57, 0]
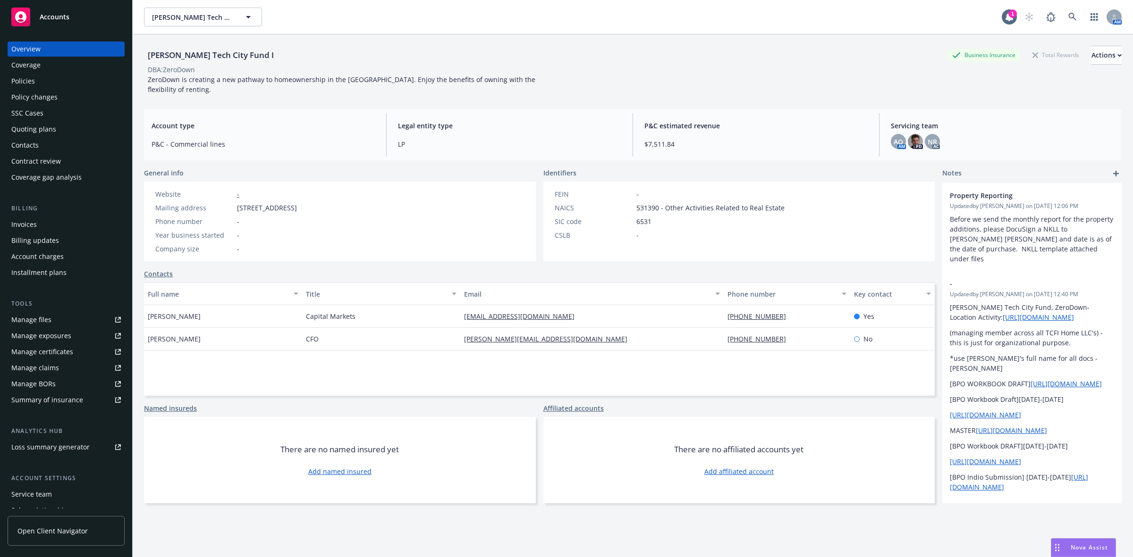
click at [72, 84] on div "Policies" at bounding box center [66, 81] width 110 height 15
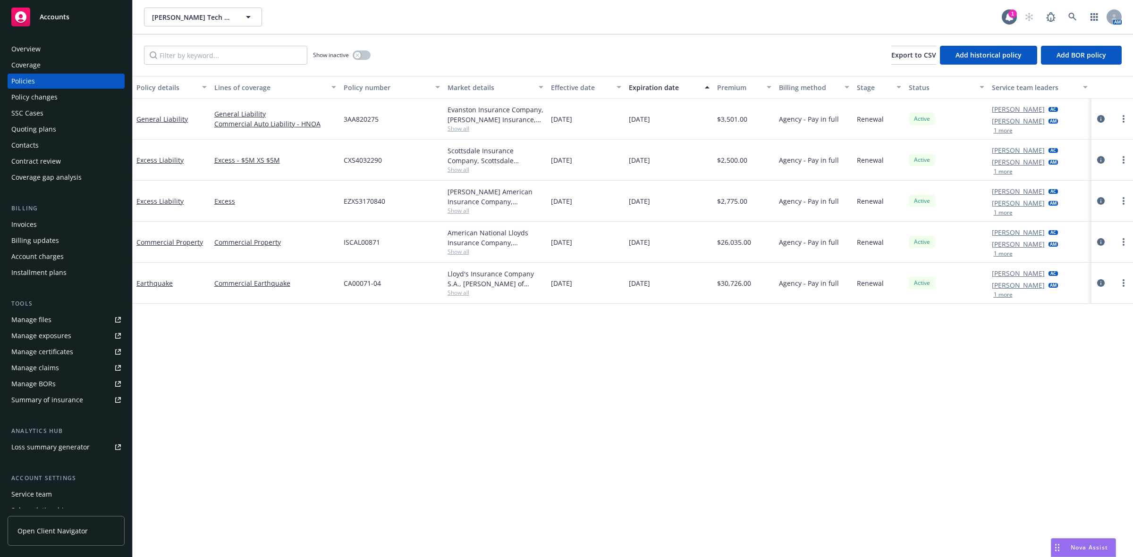
click at [453, 254] on span "Show all" at bounding box center [495, 252] width 96 height 8
click at [402, 234] on div "ISCAL00871" at bounding box center [392, 242] width 104 height 41
click at [456, 291] on span "Show all" at bounding box center [495, 293] width 96 height 8
click at [463, 209] on span "Show all" at bounding box center [495, 211] width 96 height 8
click at [463, 167] on span "Show all" at bounding box center [495, 170] width 96 height 8
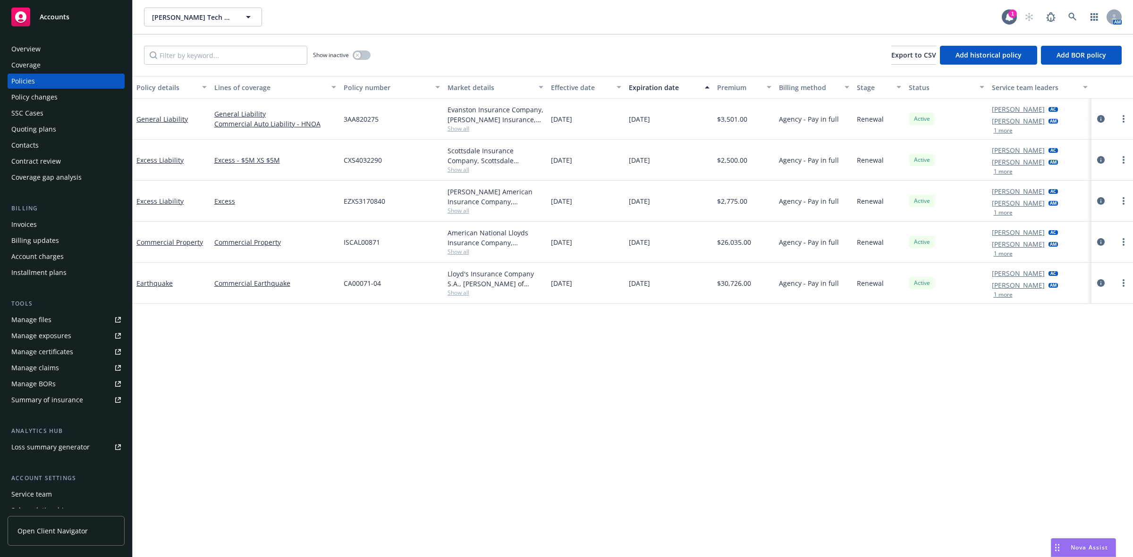
click at [459, 135] on div "Evanston Insurance Company, Markel Insurance, FTP Show all" at bounding box center [496, 119] width 104 height 41
click at [460, 131] on span "Show all" at bounding box center [495, 129] width 96 height 8
click at [1068, 14] on icon at bounding box center [1072, 17] width 8 height 8
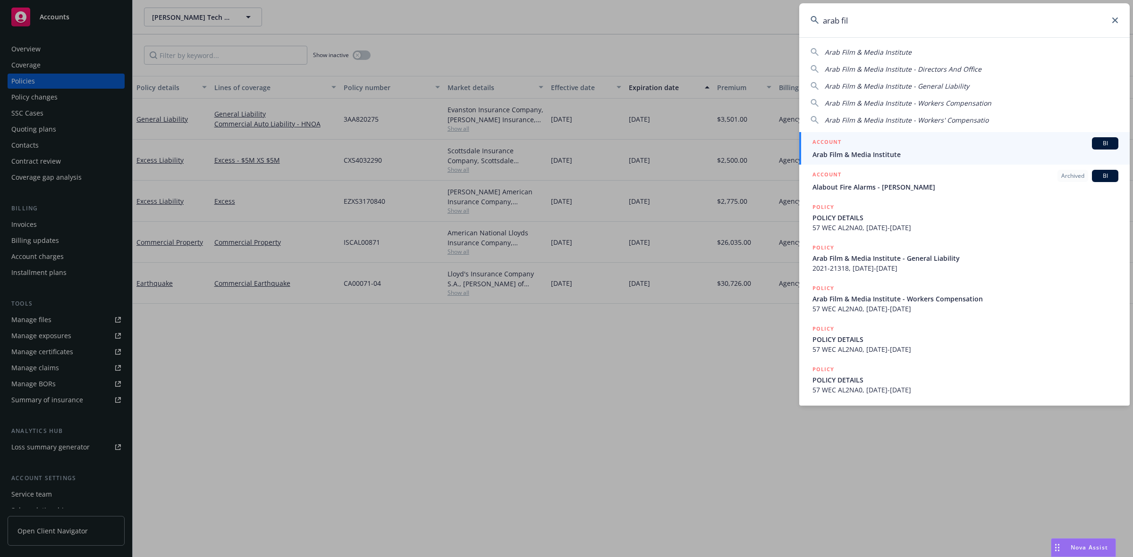
type input "arab film"
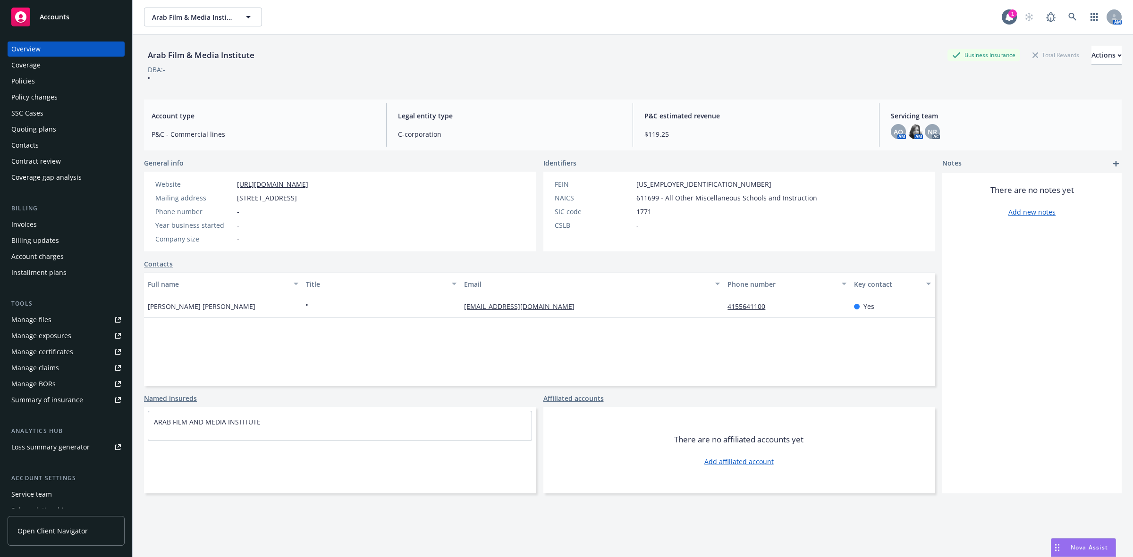
click at [64, 84] on div "Policies" at bounding box center [66, 81] width 110 height 15
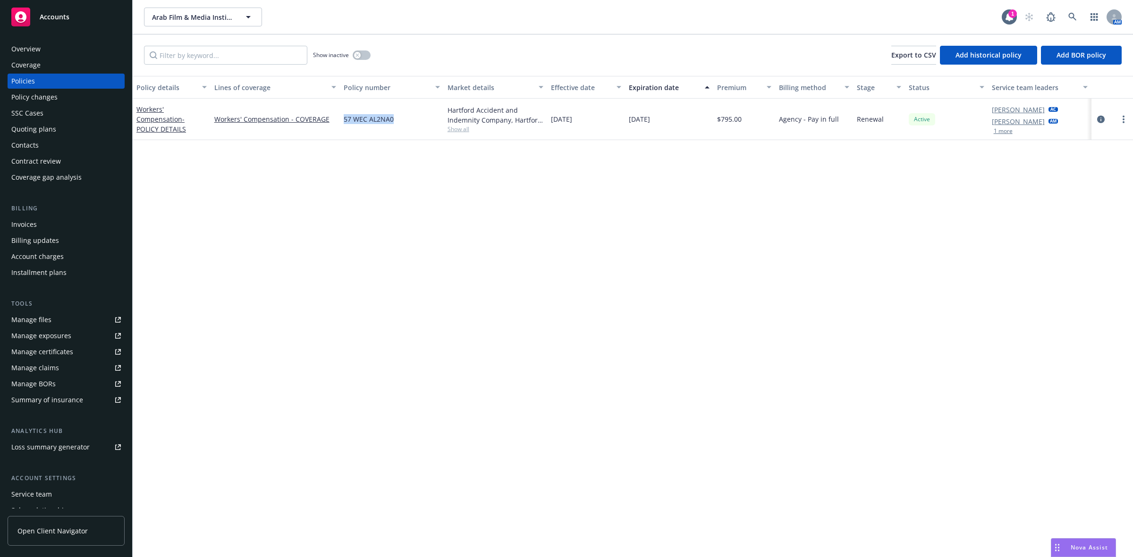
drag, startPoint x: 400, startPoint y: 123, endPoint x: 345, endPoint y: 124, distance: 55.7
click at [345, 124] on div "57 WEC AL2NA0" at bounding box center [392, 120] width 104 height 42
copy span "57 WEC AL2NA0"
click at [43, 47] on div "Overview" at bounding box center [66, 49] width 110 height 15
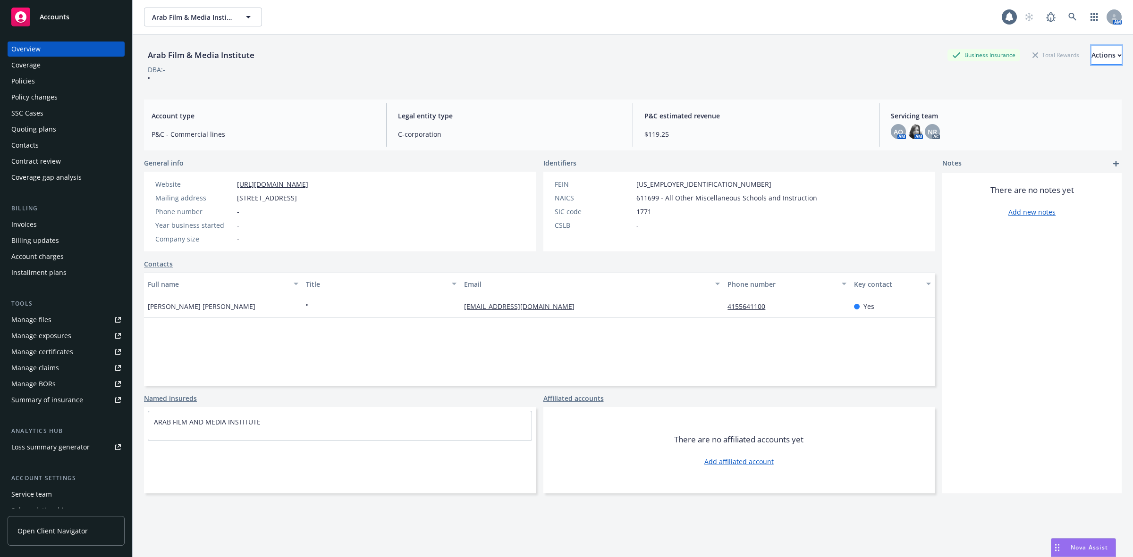
click at [1091, 59] on button "Actions" at bounding box center [1106, 55] width 30 height 19
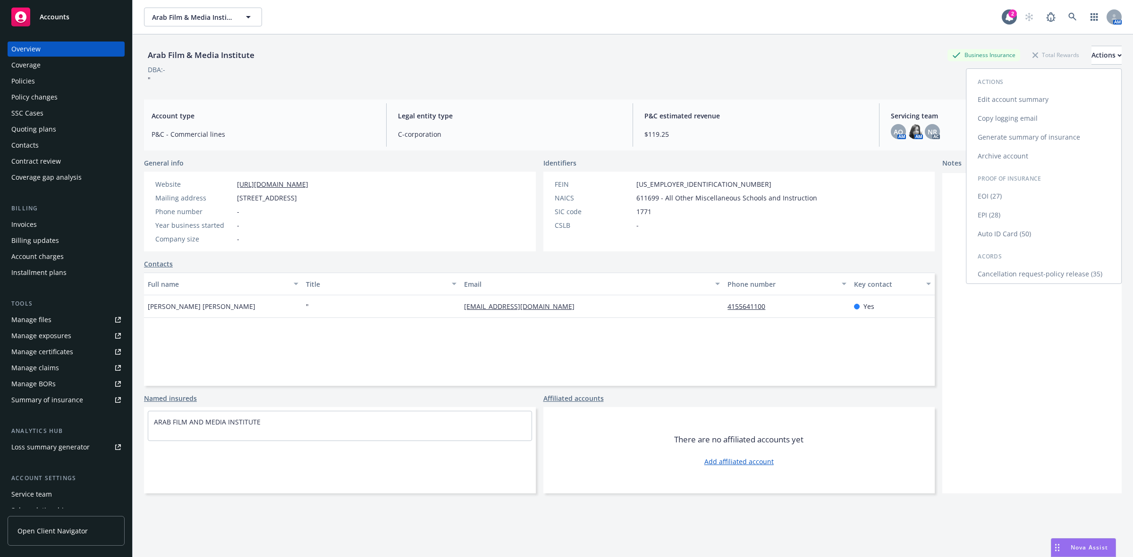
click at [992, 116] on link "Copy logging email" at bounding box center [1043, 118] width 155 height 19
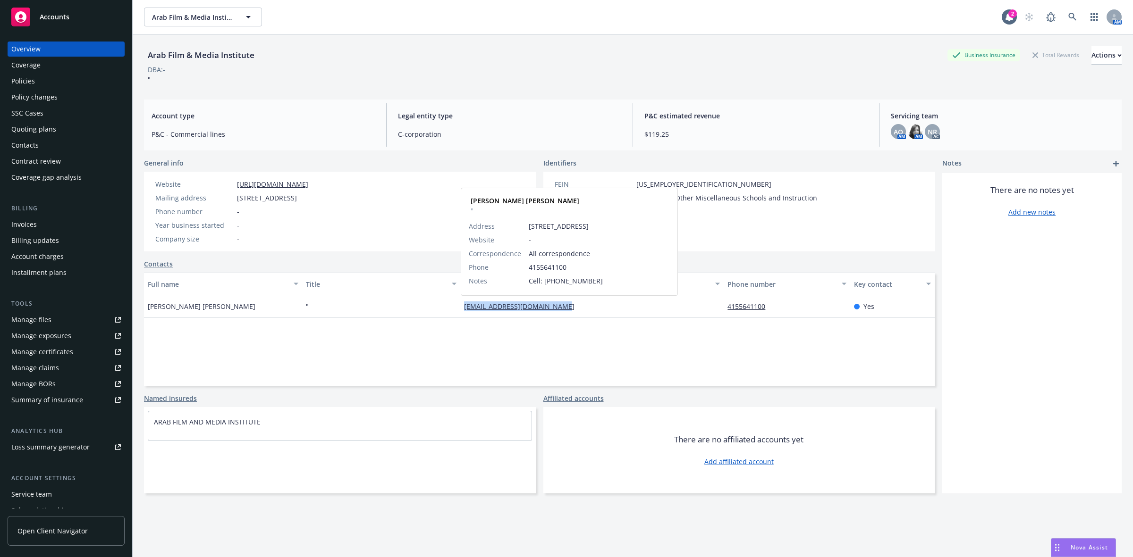
drag, startPoint x: 559, startPoint y: 312, endPoint x: 462, endPoint y: 310, distance: 97.7
click at [462, 310] on div "serge@arabfilminstitute.org Serge Bakalian Sara Haddad " Address 3739 Balboa St…" at bounding box center [591, 306] width 263 height 23
copy link "serge@arabfilminstitute.org"
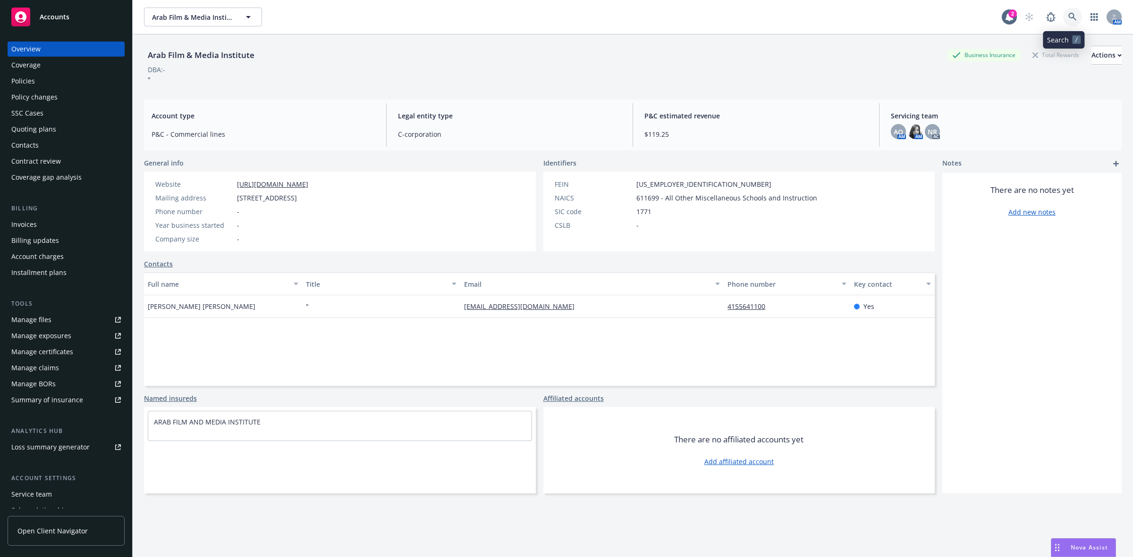
click at [1068, 17] on icon at bounding box center [1072, 17] width 8 height 8
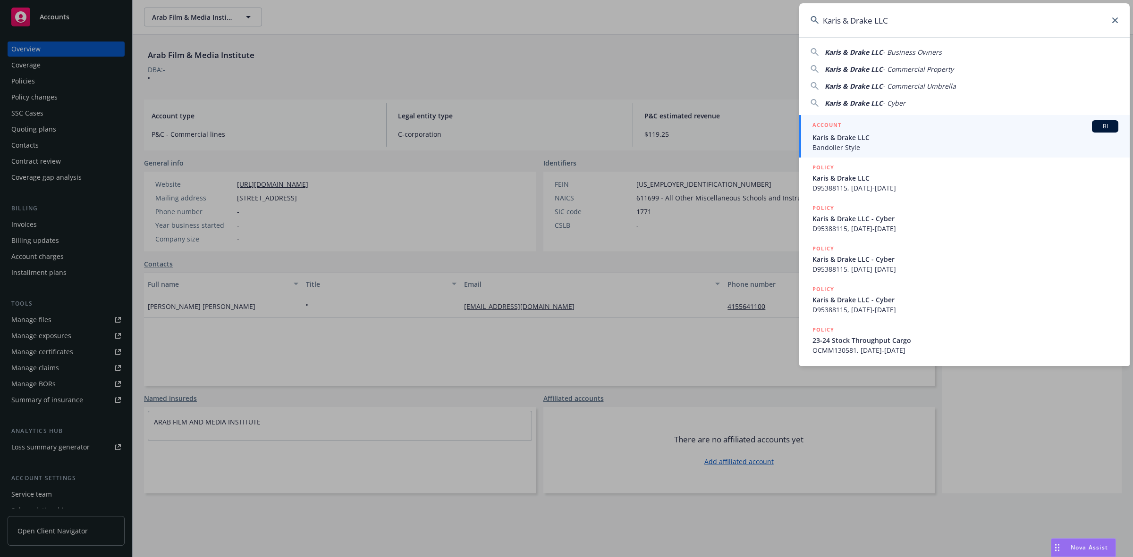
type input "Karis & Drake LLC"
click at [841, 135] on span "Karis & Drake LLC" at bounding box center [965, 138] width 306 height 10
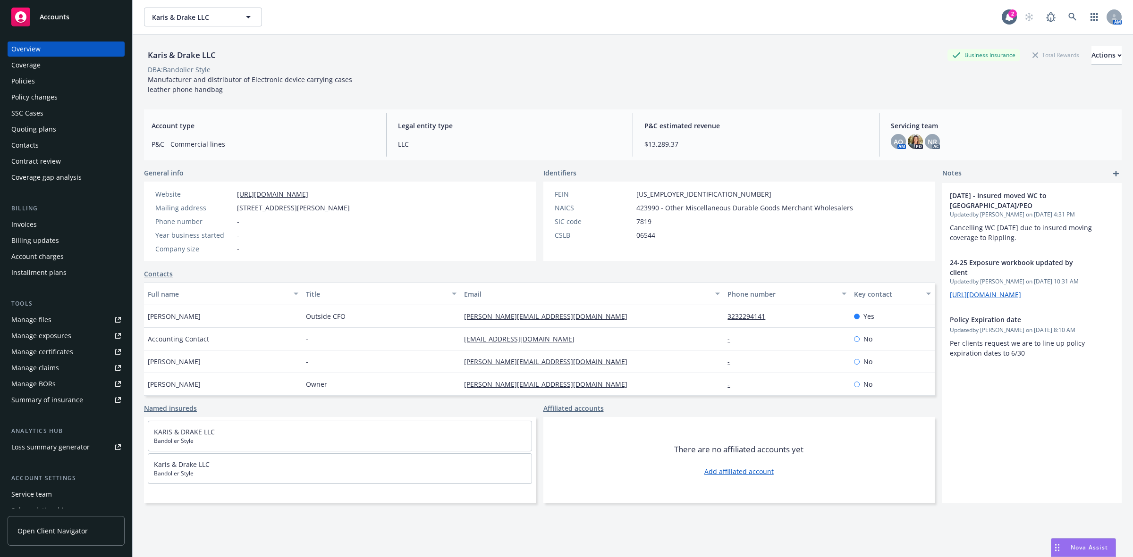
click at [69, 83] on div "Policies" at bounding box center [66, 81] width 110 height 15
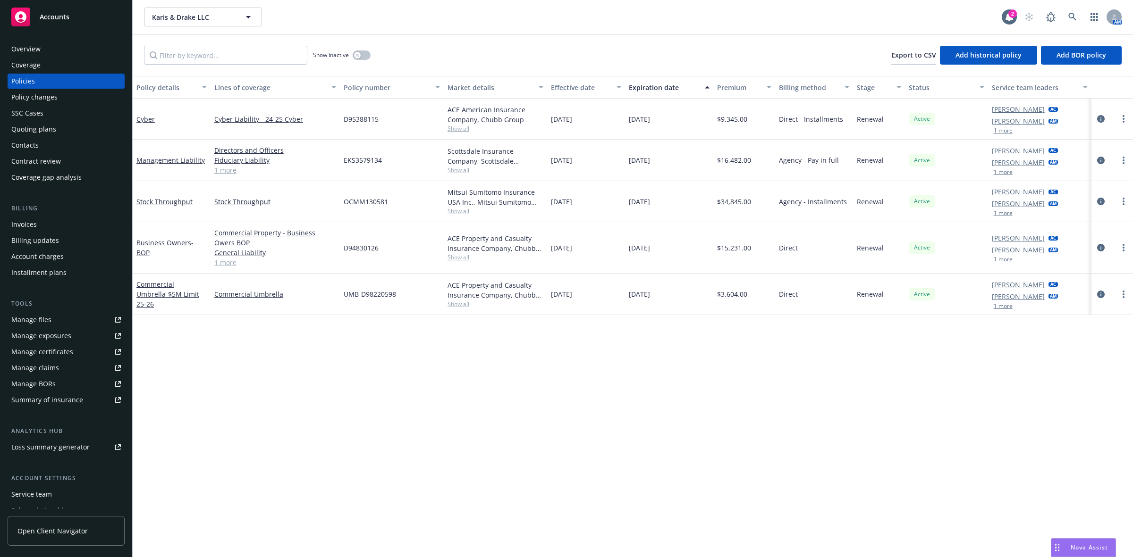
click at [454, 260] on span "Show all" at bounding box center [495, 257] width 96 height 8
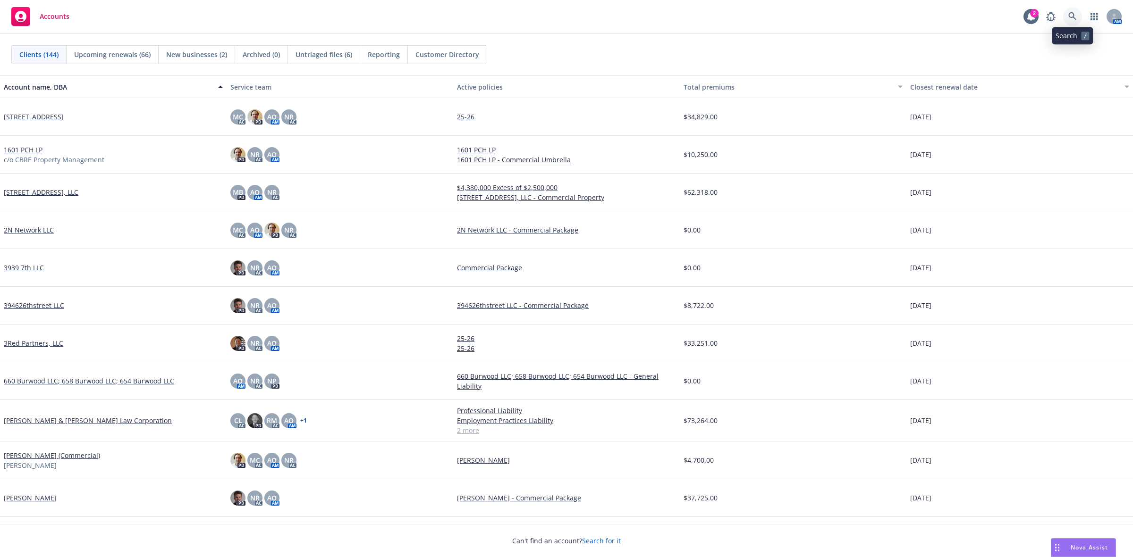
click at [1074, 17] on icon at bounding box center [1072, 16] width 8 height 8
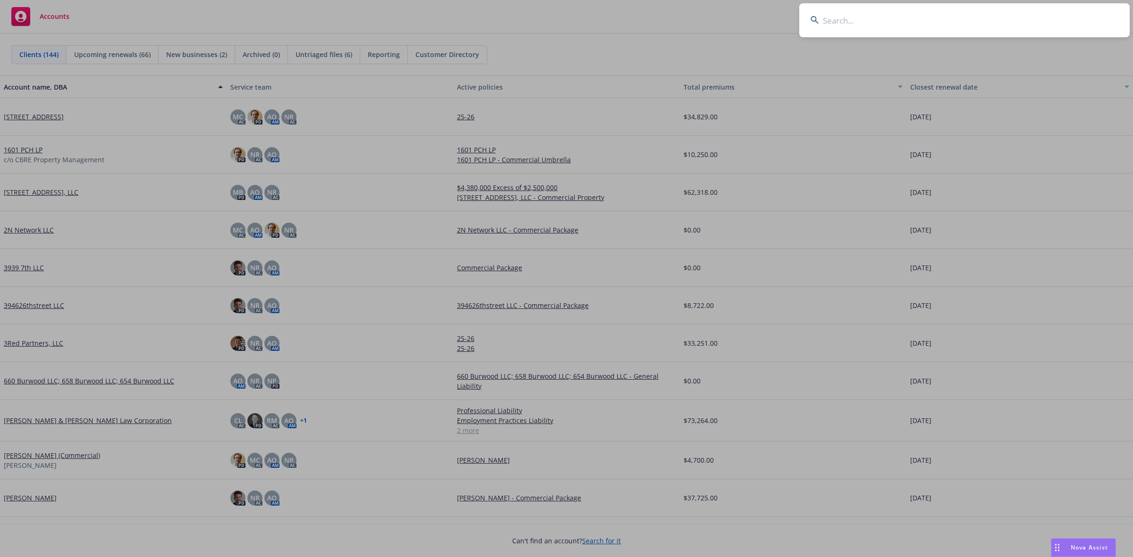
type input "[PERSON_NAME] Tech City Fund I"
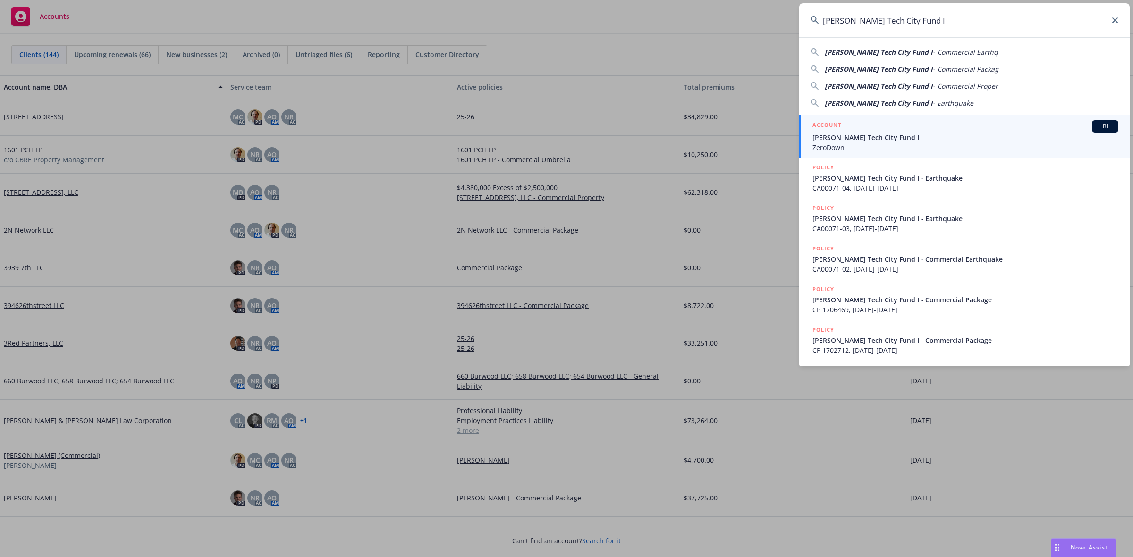
click at [905, 137] on span "[PERSON_NAME] Tech City Fund I" at bounding box center [965, 138] width 306 height 10
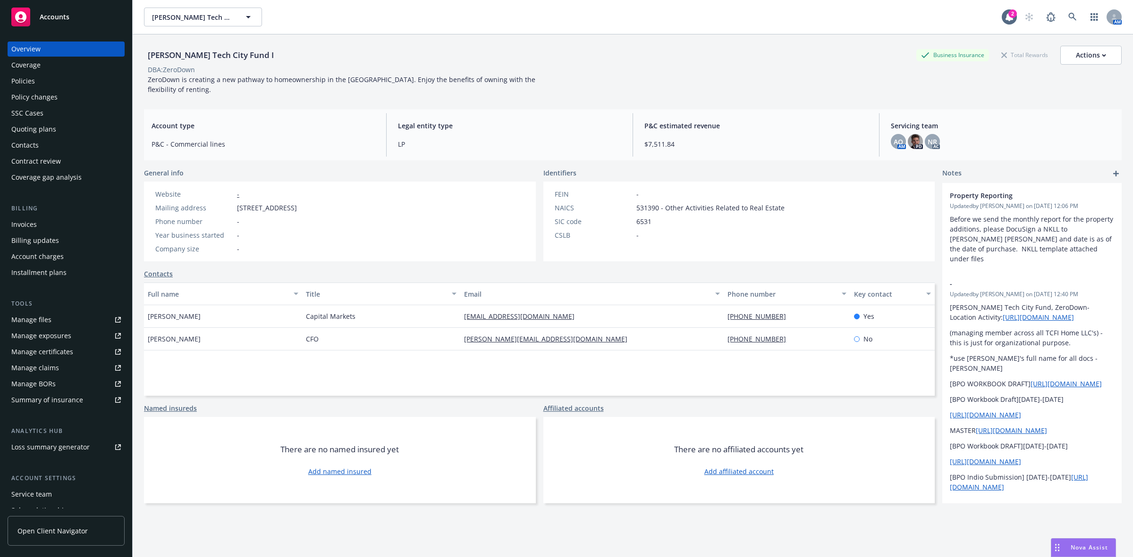
click at [50, 121] on div "Overview Coverage Policies Policy changes SSC Cases Quoting plans Contacts Cont…" at bounding box center [66, 113] width 117 height 143
click at [48, 130] on div "Quoting plans" at bounding box center [33, 129] width 45 height 15
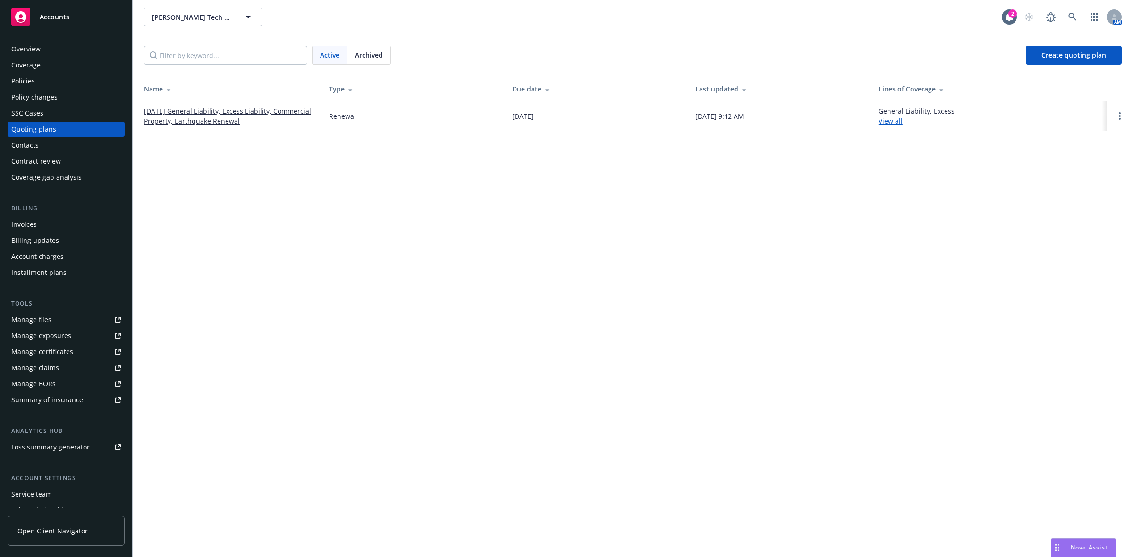
click at [178, 115] on link "[DATE] General Liability, Excess Liability, Commercial Property, Earthquake Ren…" at bounding box center [229, 116] width 170 height 20
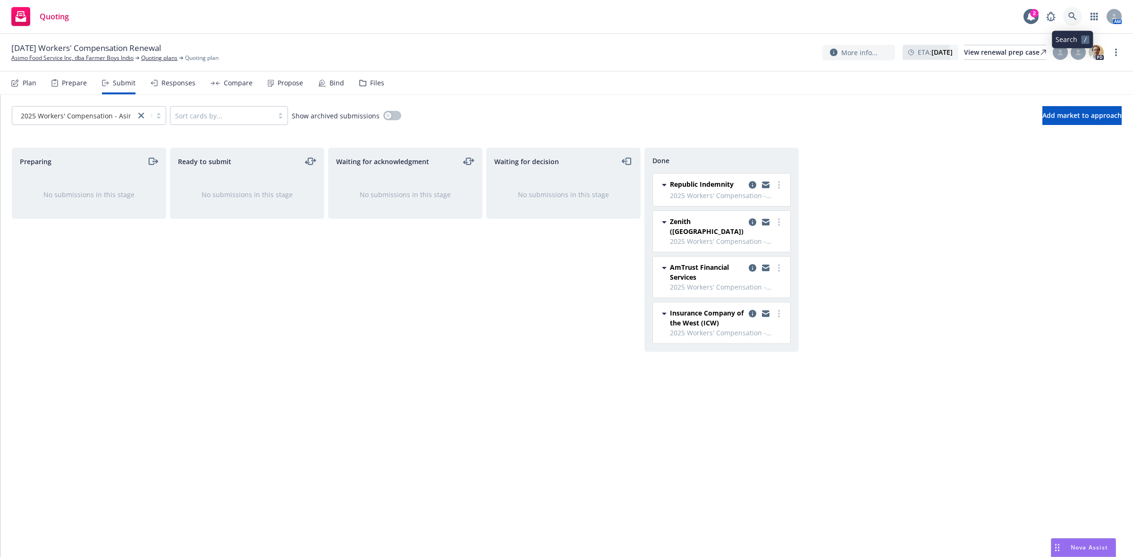
click at [1073, 19] on icon at bounding box center [1072, 16] width 8 height 8
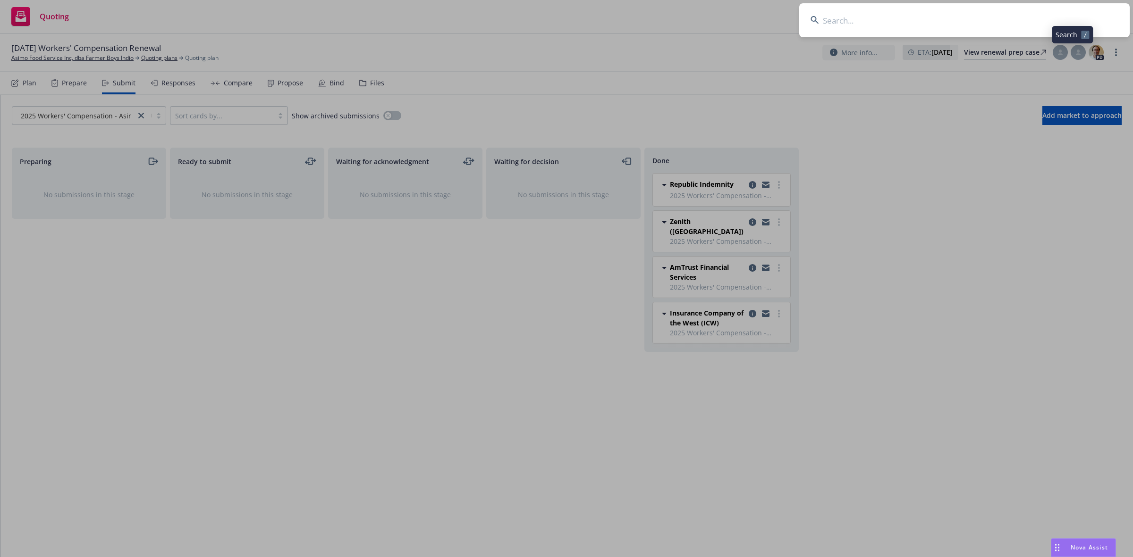
type input "Wild Horses Apparel"
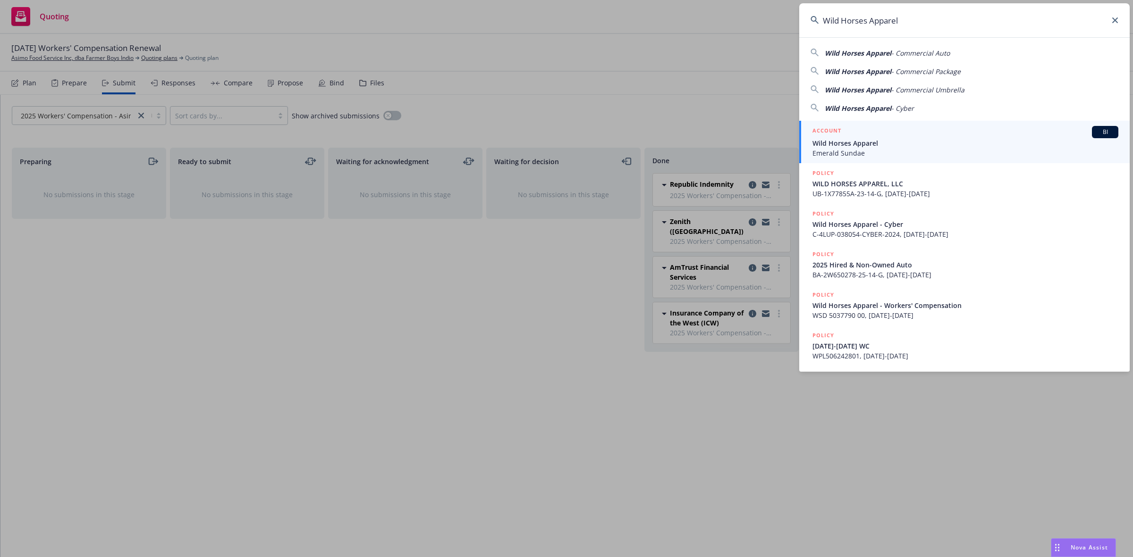
click at [930, 128] on div "ACCOUNT BI" at bounding box center [965, 132] width 306 height 12
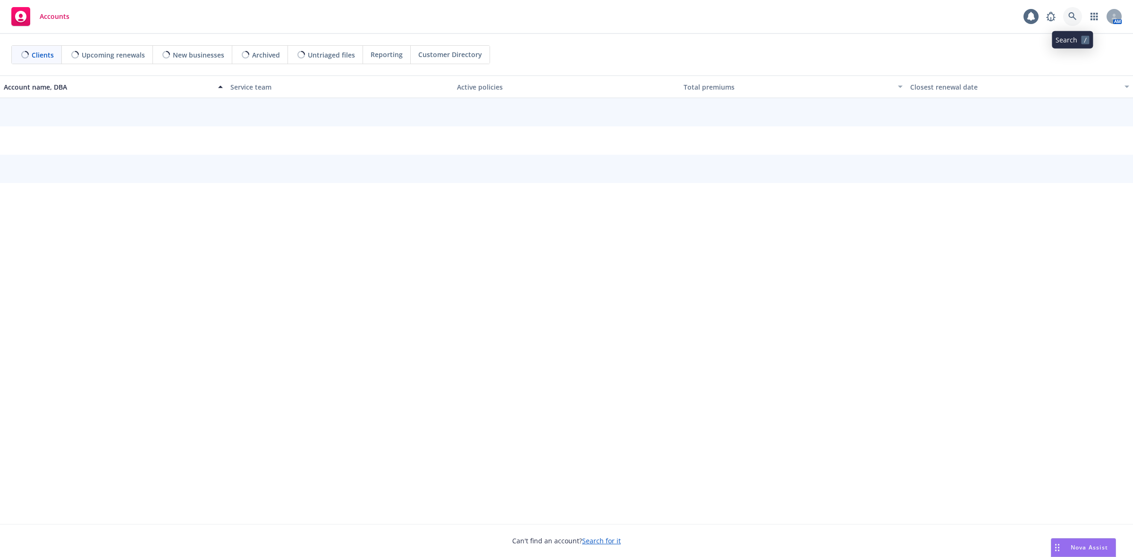
click at [1071, 19] on icon at bounding box center [1072, 16] width 8 height 8
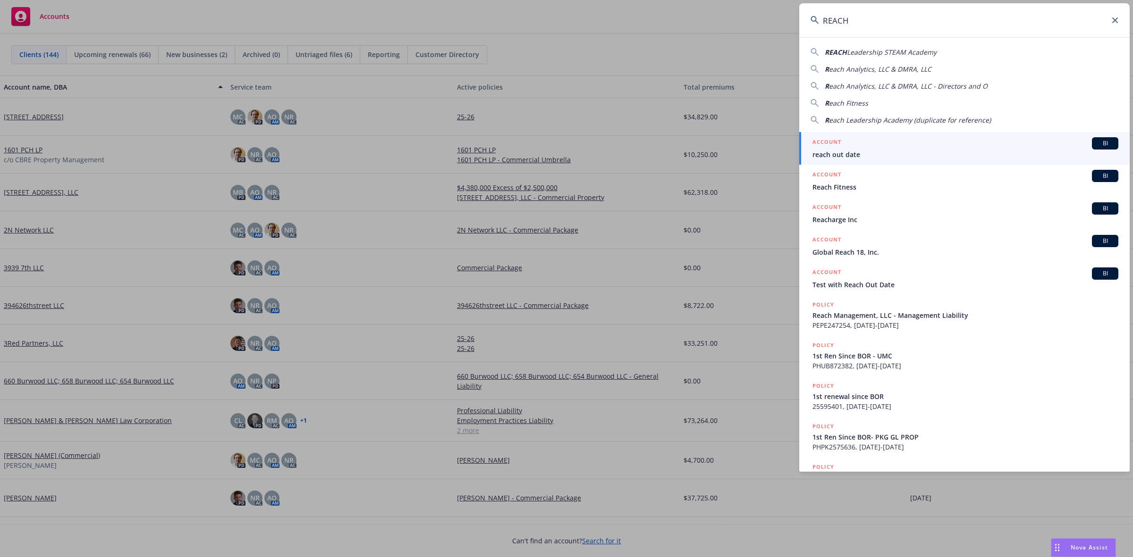
click at [894, 52] on span "Leadership STEAM Academy" at bounding box center [892, 52] width 90 height 9
type input "REACH Leadership STEAM Academy"
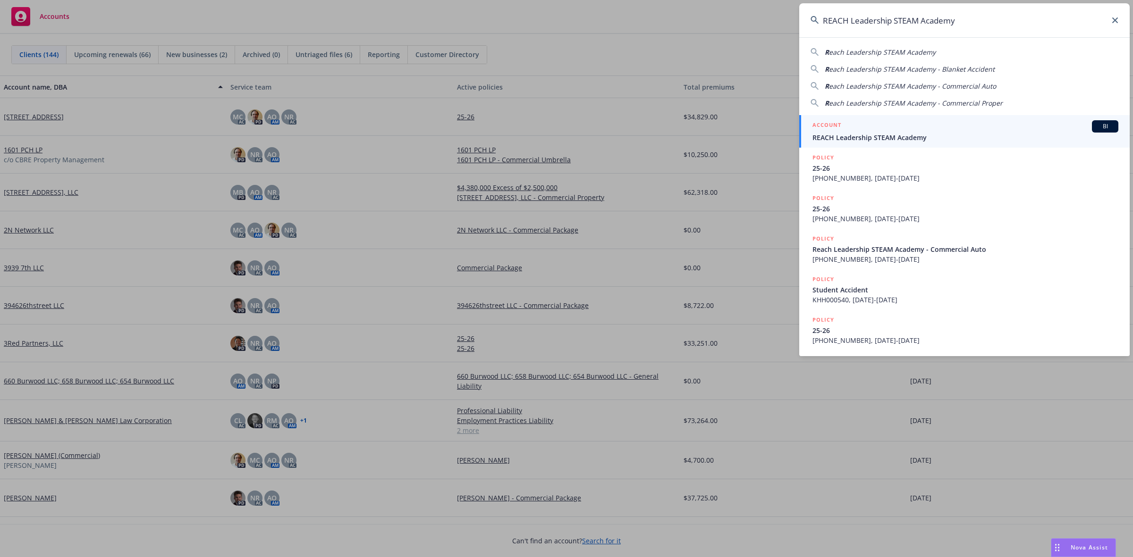
click at [871, 121] on div "ACCOUNT BI" at bounding box center [965, 126] width 306 height 12
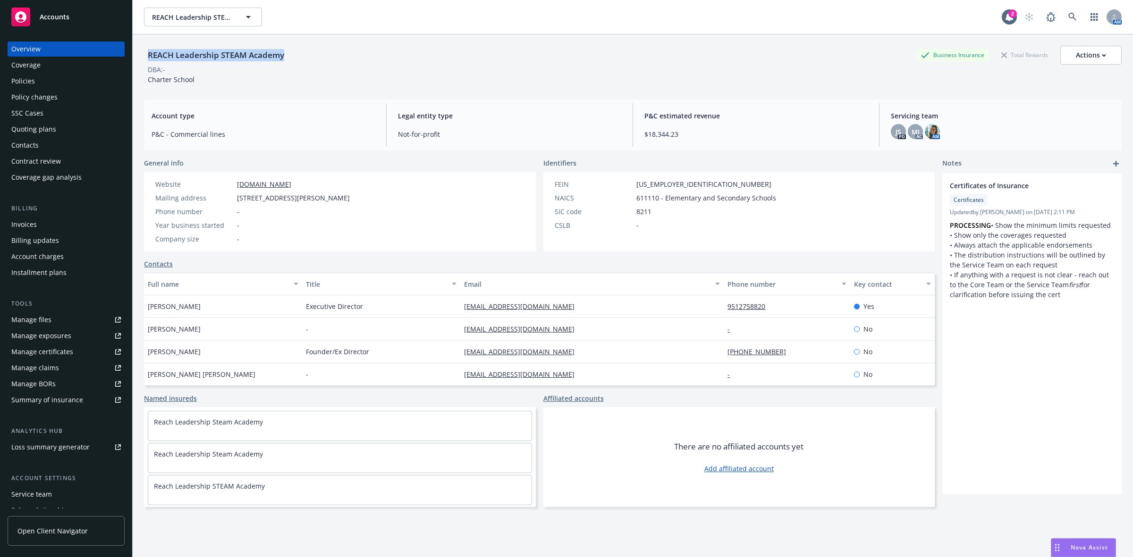
drag, startPoint x: 291, startPoint y: 57, endPoint x: 145, endPoint y: 59, distance: 146.4
click at [145, 59] on div "REACH Leadership STEAM Academy Business Insurance Total Rewards Actions" at bounding box center [633, 55] width 978 height 19
copy div "REACH Leadership STEAM Academy"
click at [1076, 58] on div "Actions" at bounding box center [1091, 55] width 30 height 18
click at [1035, 119] on link "Copy logging email" at bounding box center [1043, 118] width 155 height 19
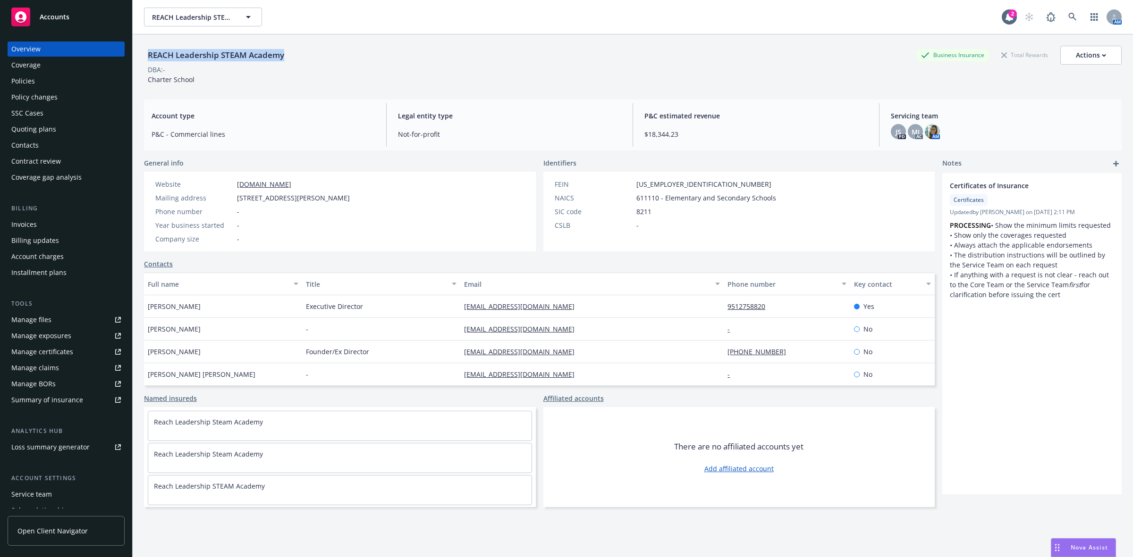
click at [25, 133] on div "Quoting plans" at bounding box center [33, 129] width 45 height 15
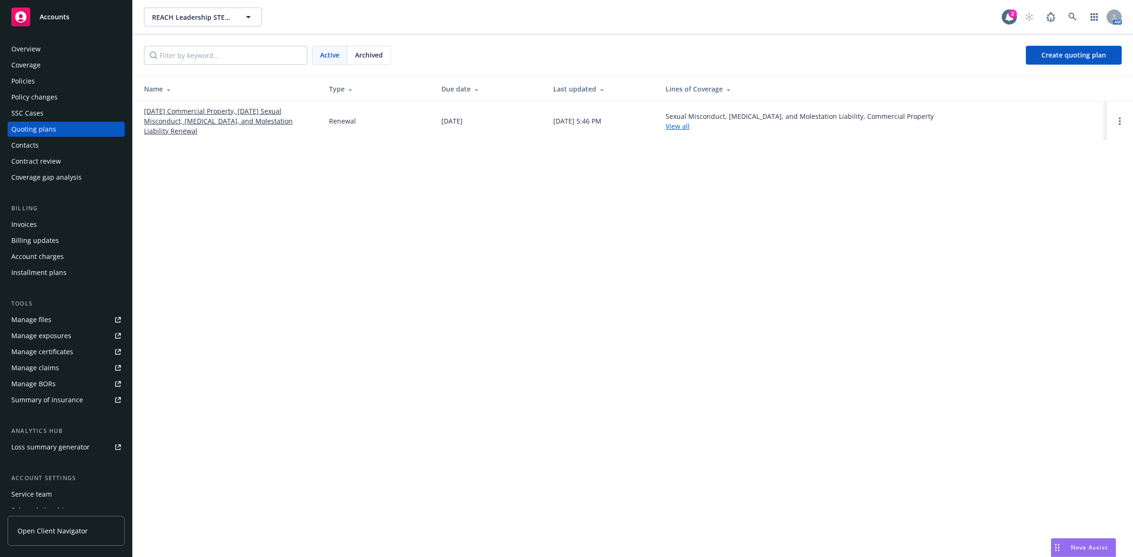
click at [192, 118] on link "[DATE] Commercial Property, [DATE] Sexual Misconduct, [MEDICAL_DATA], and Moles…" at bounding box center [229, 121] width 170 height 30
